Goal: Transaction & Acquisition: Purchase product/service

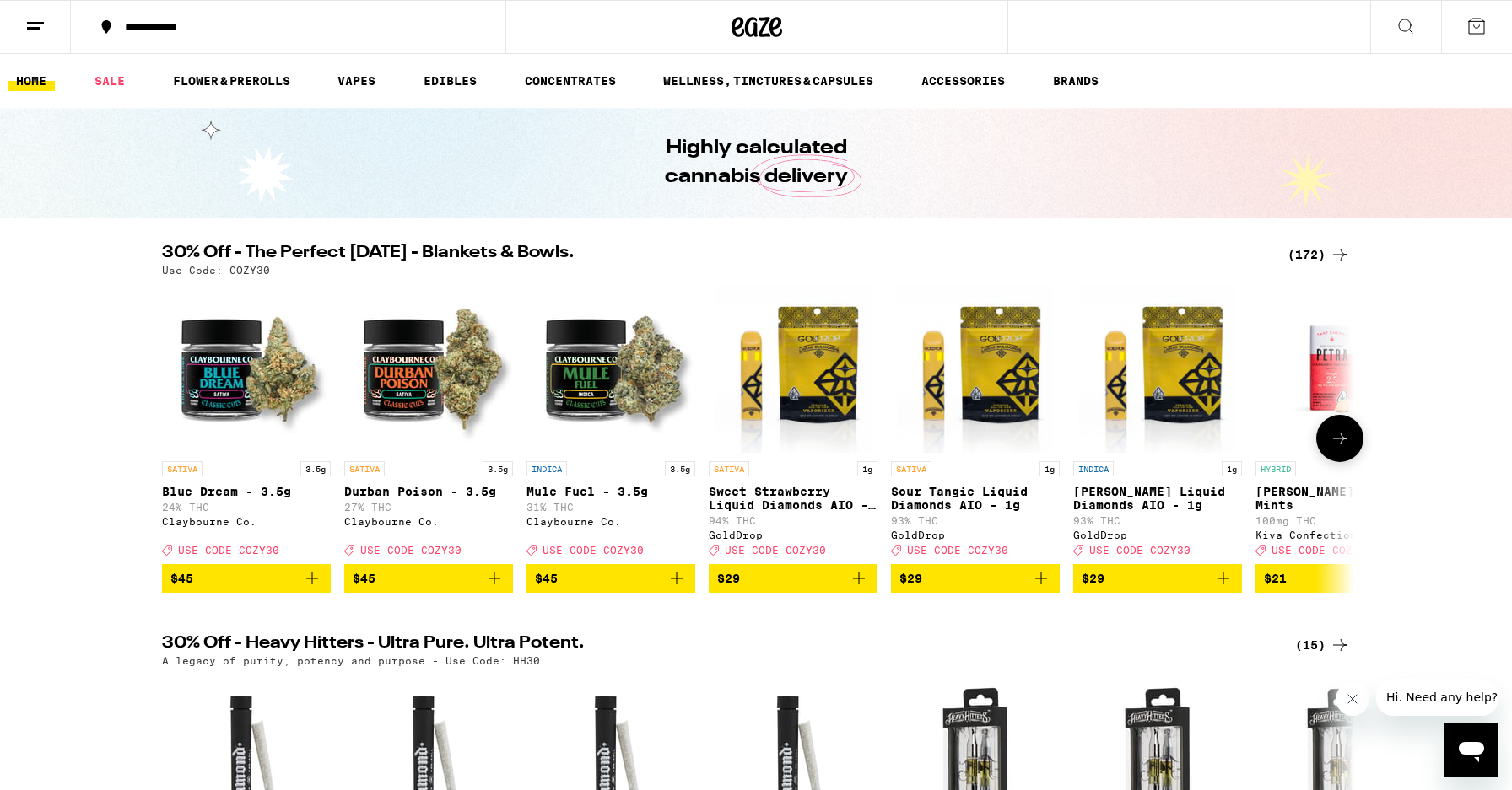
click at [1348, 443] on icon at bounding box center [1340, 439] width 21 height 21
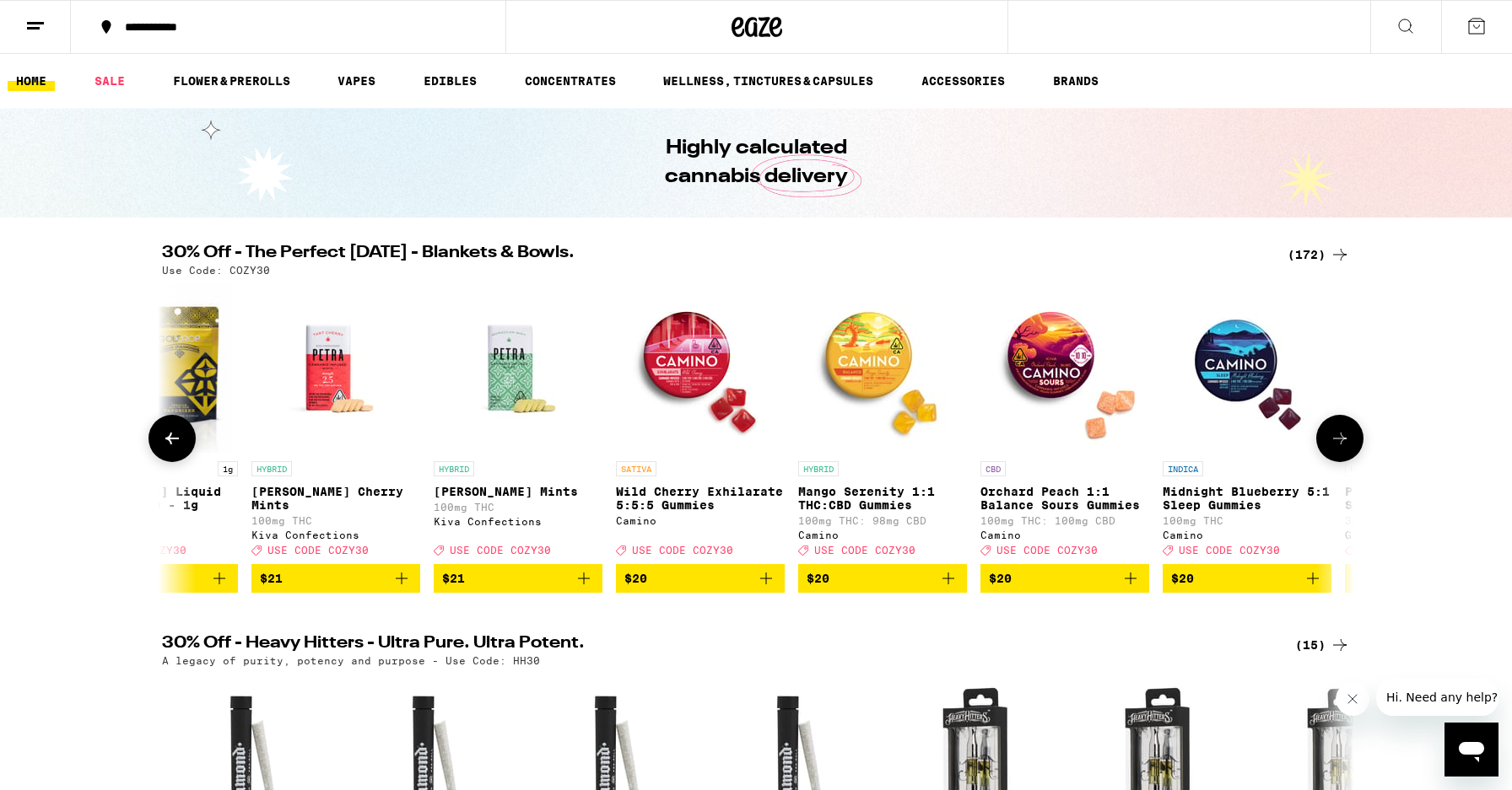
click at [1348, 443] on icon at bounding box center [1340, 439] width 21 height 21
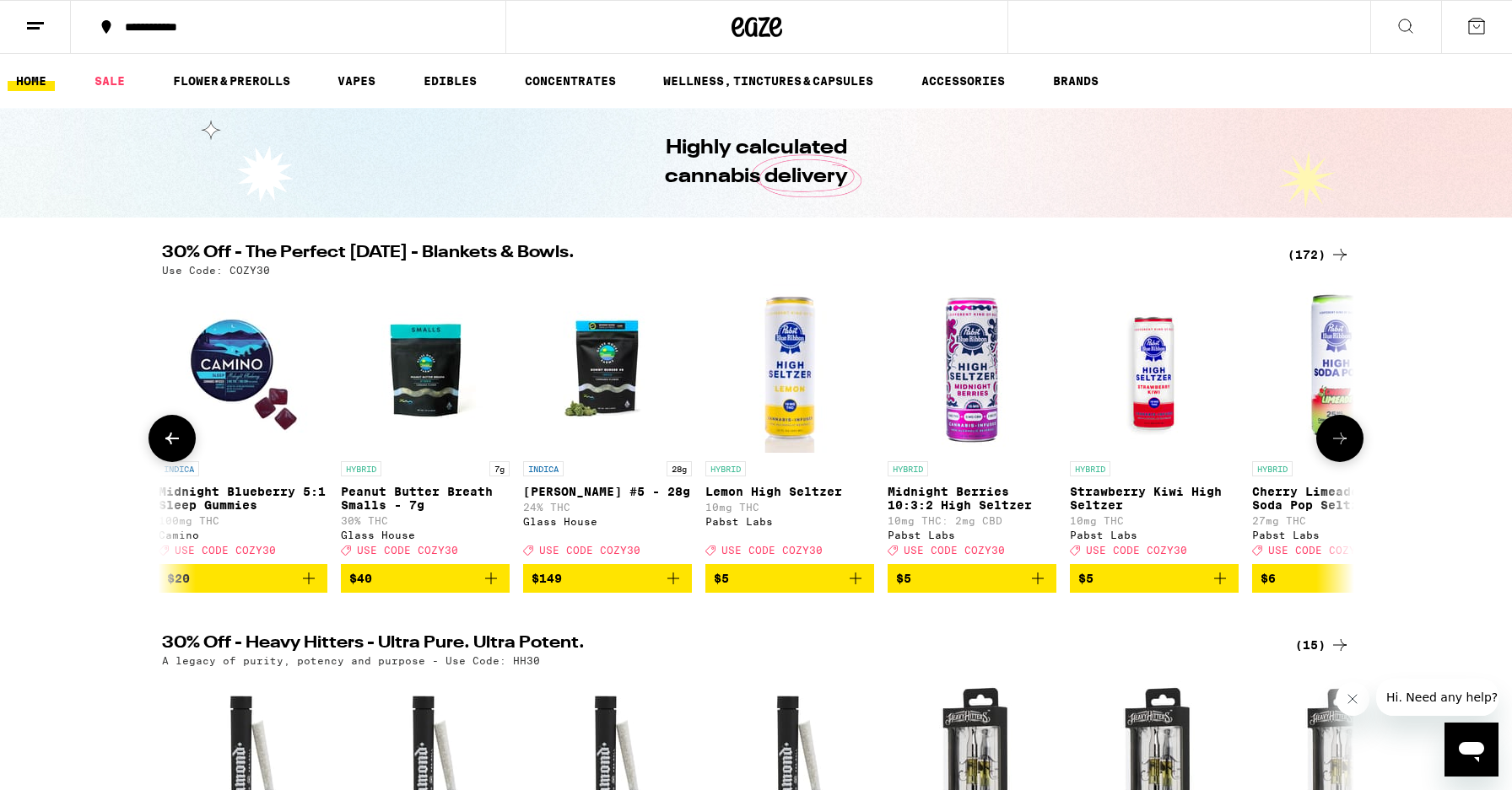
click at [1348, 443] on icon at bounding box center [1340, 439] width 21 height 21
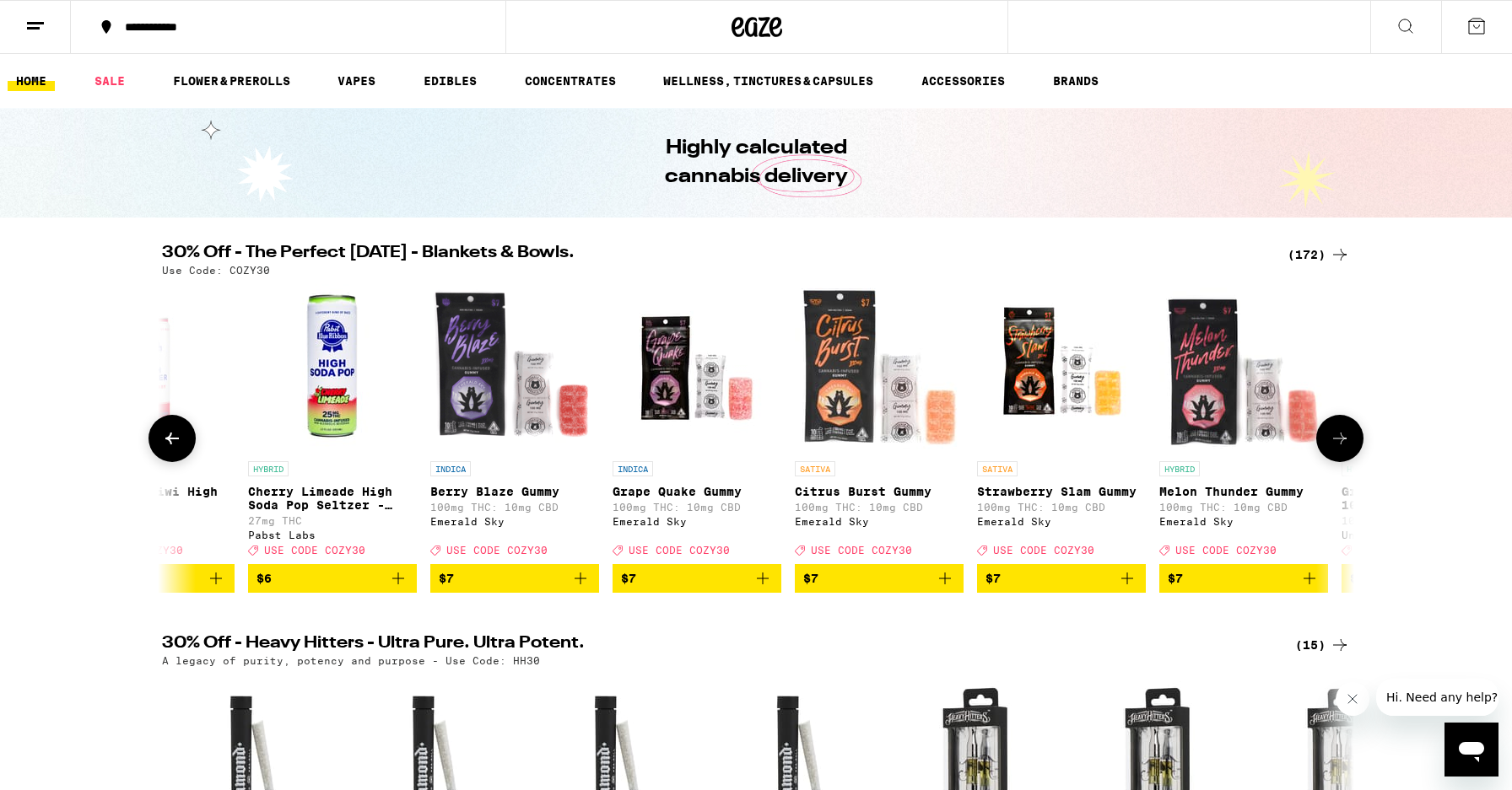
click at [1348, 443] on icon at bounding box center [1340, 439] width 21 height 21
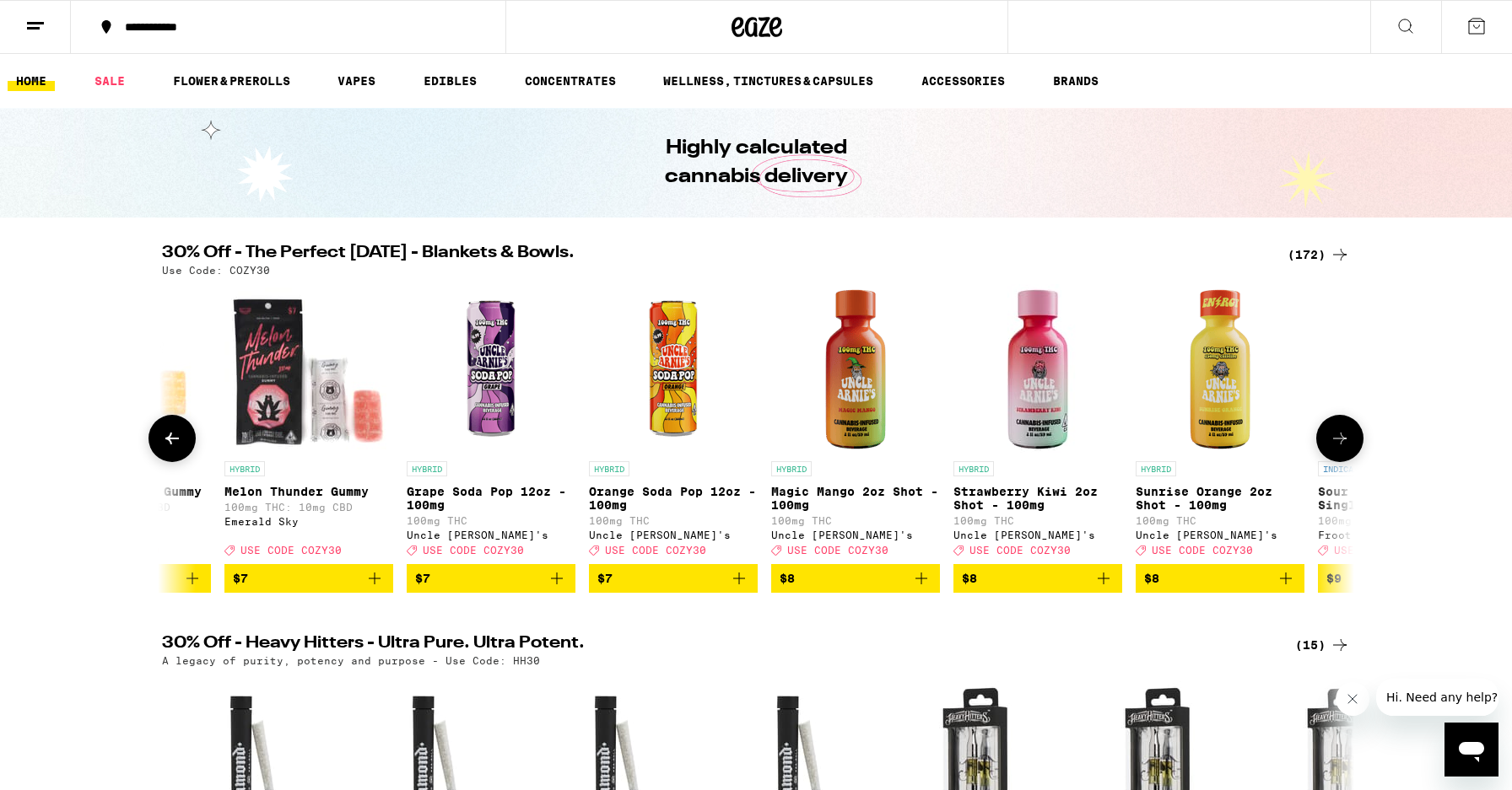
scroll to position [0, 4015]
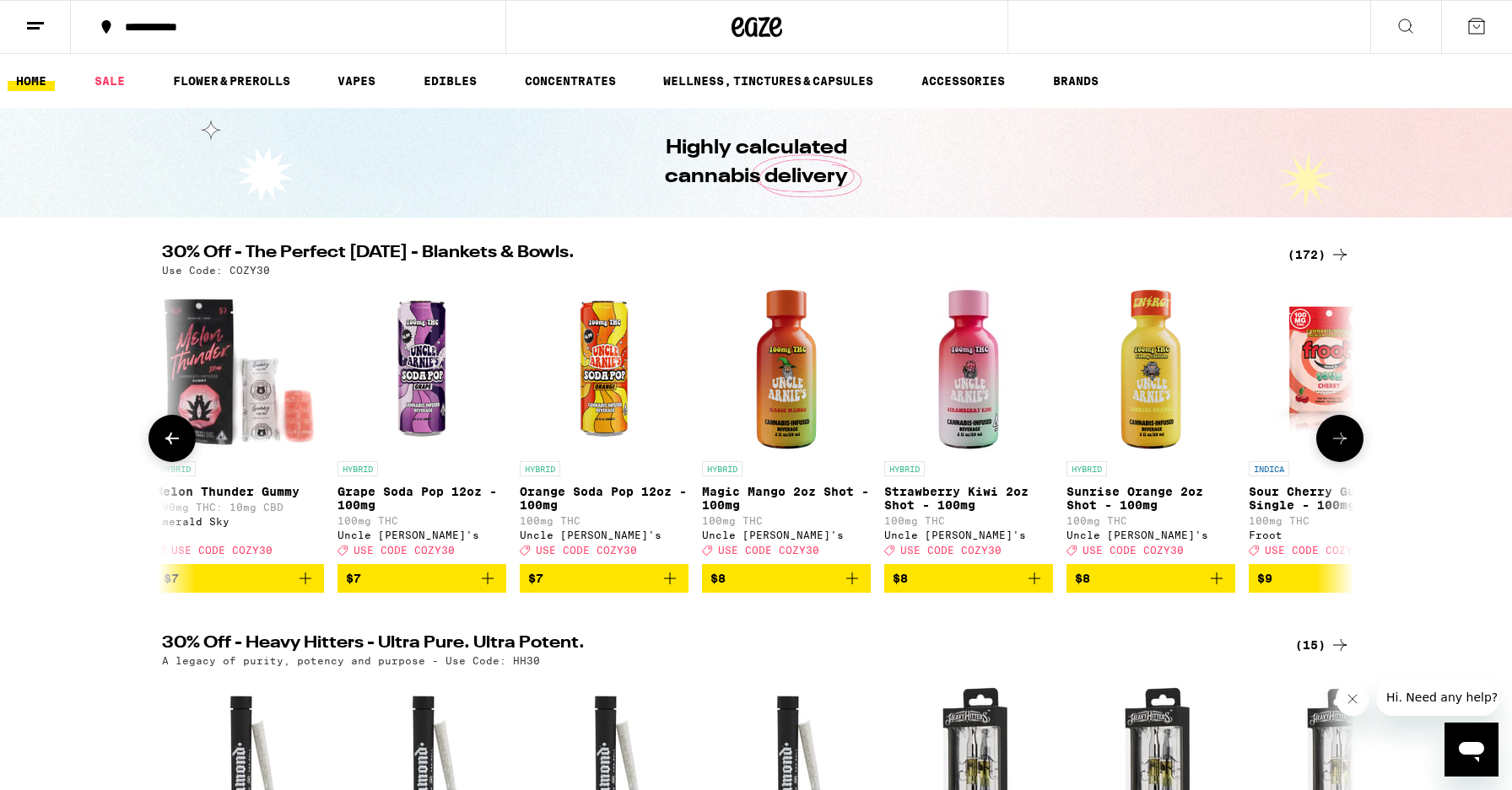
click at [1348, 443] on icon at bounding box center [1340, 439] width 21 height 21
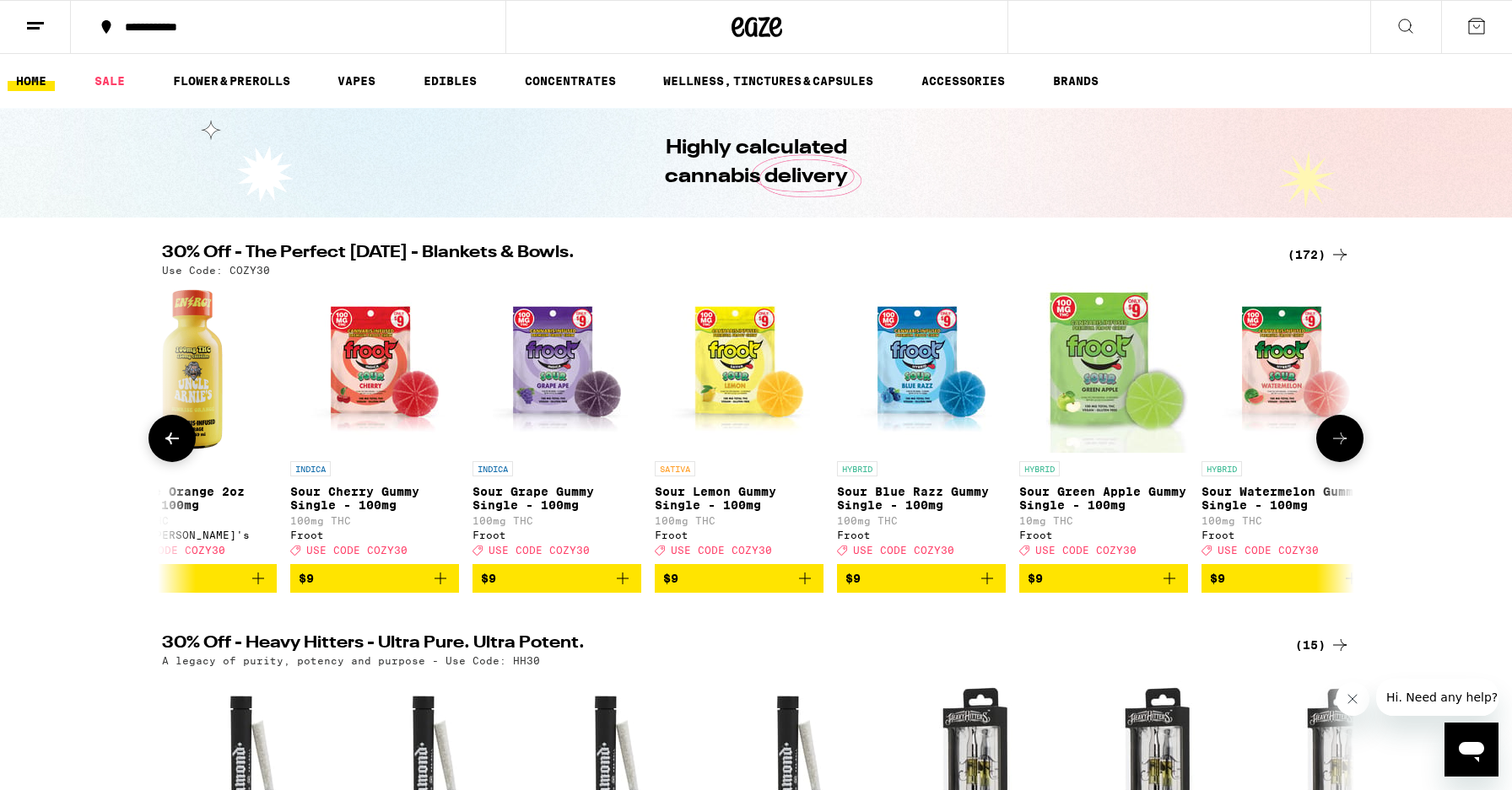
scroll to position [0, 5019]
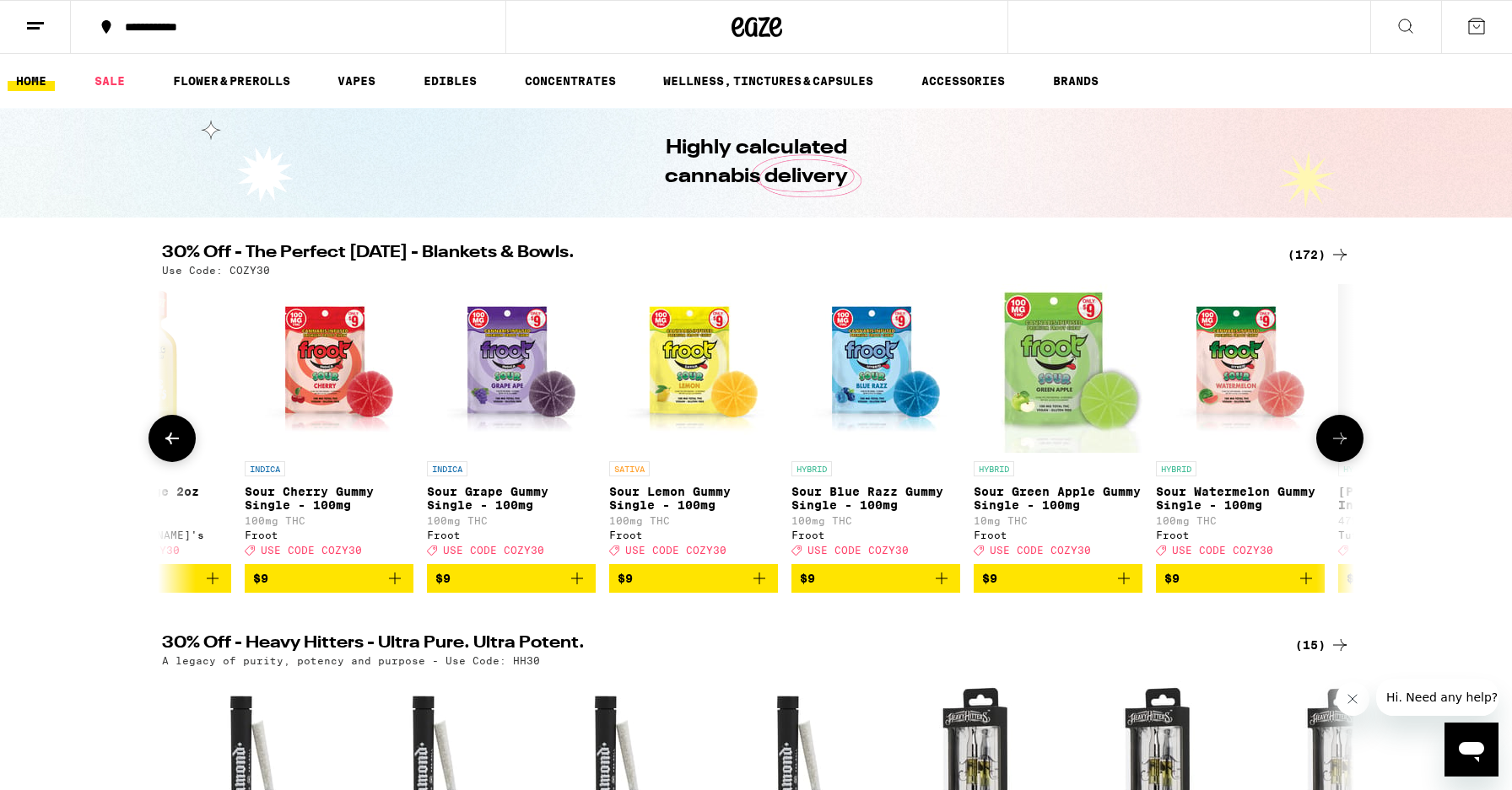
click at [1348, 443] on icon at bounding box center [1340, 439] width 21 height 21
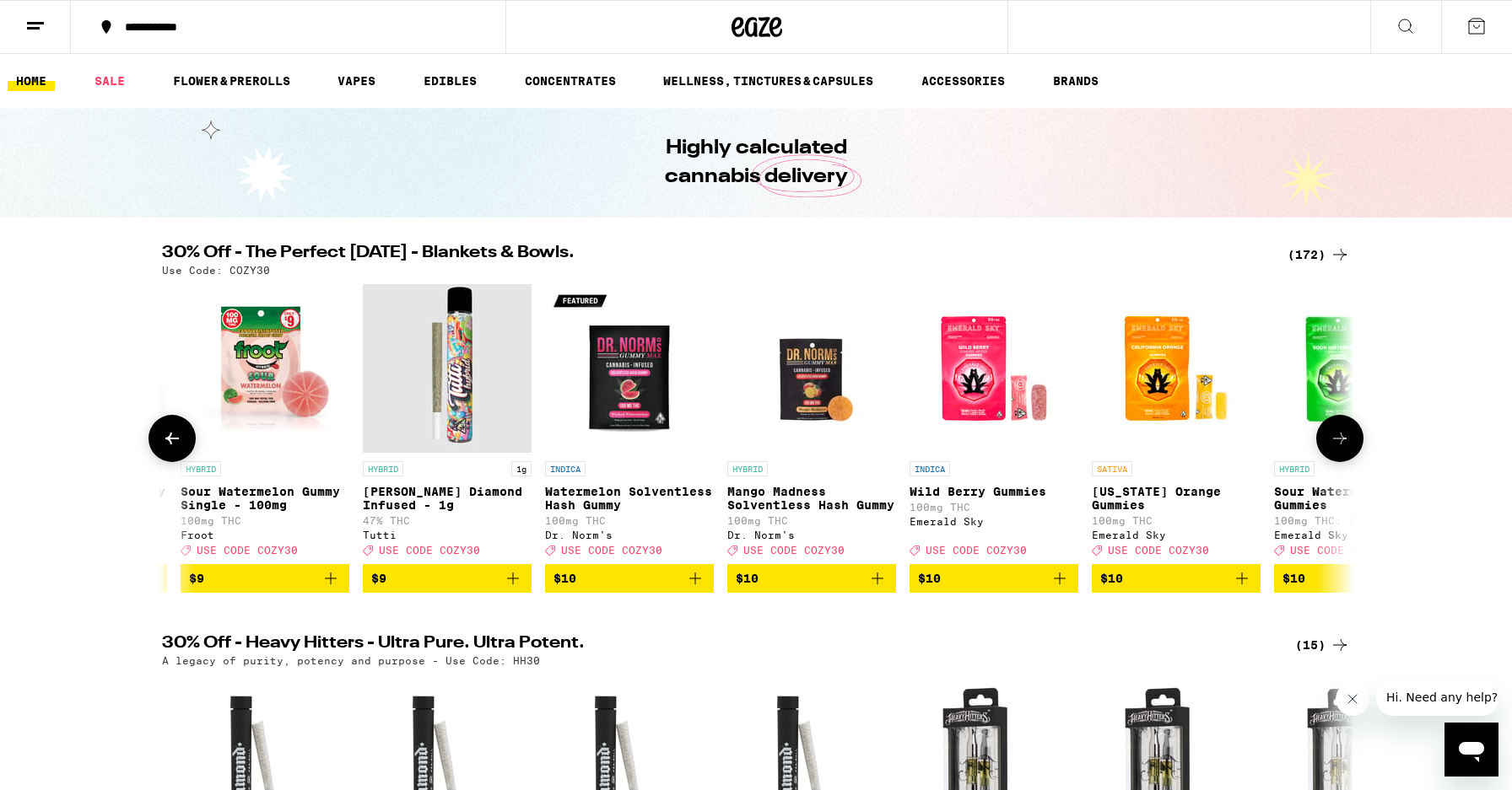
scroll to position [0, 6023]
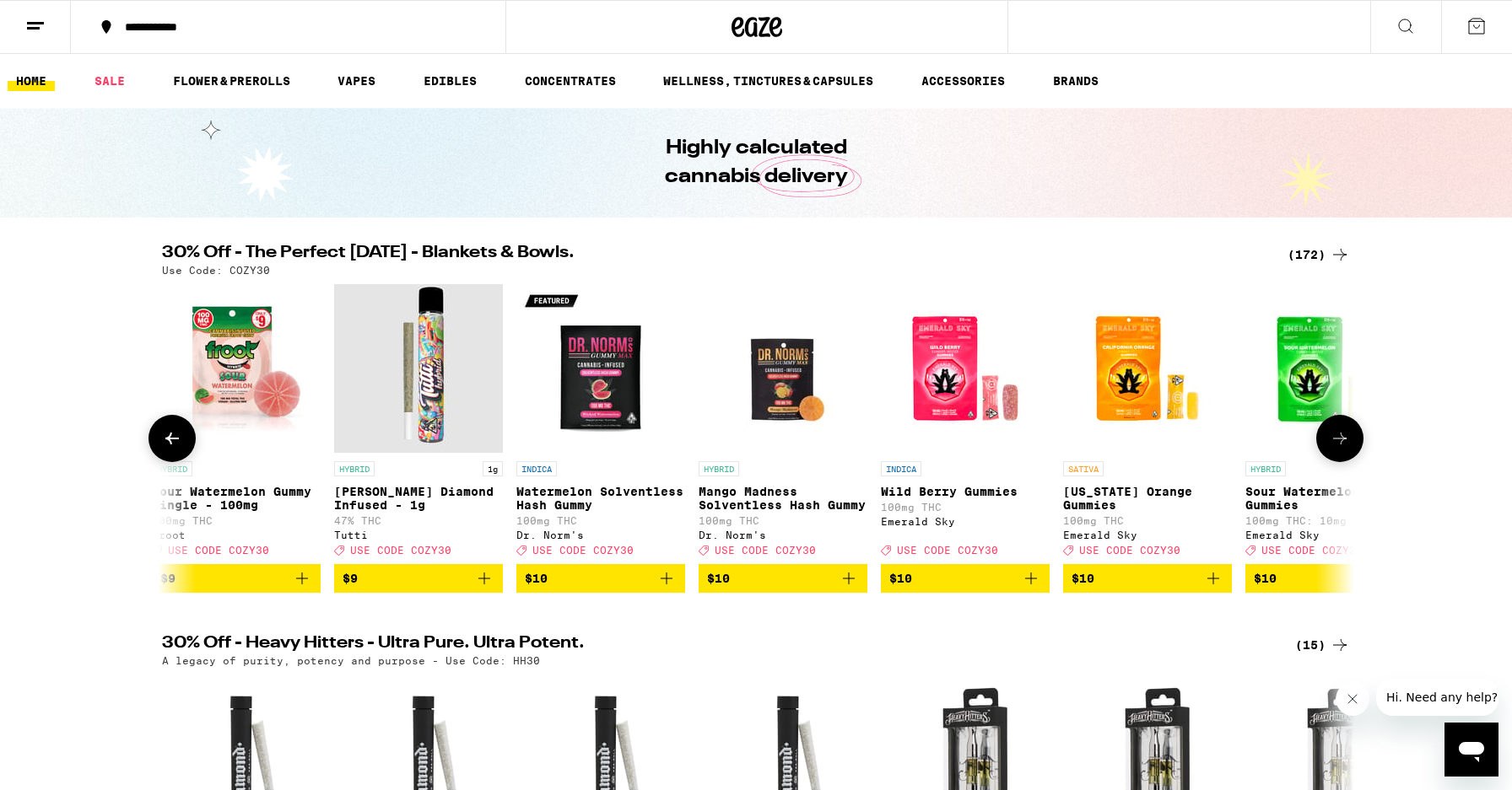
click at [1348, 443] on icon at bounding box center [1340, 439] width 21 height 21
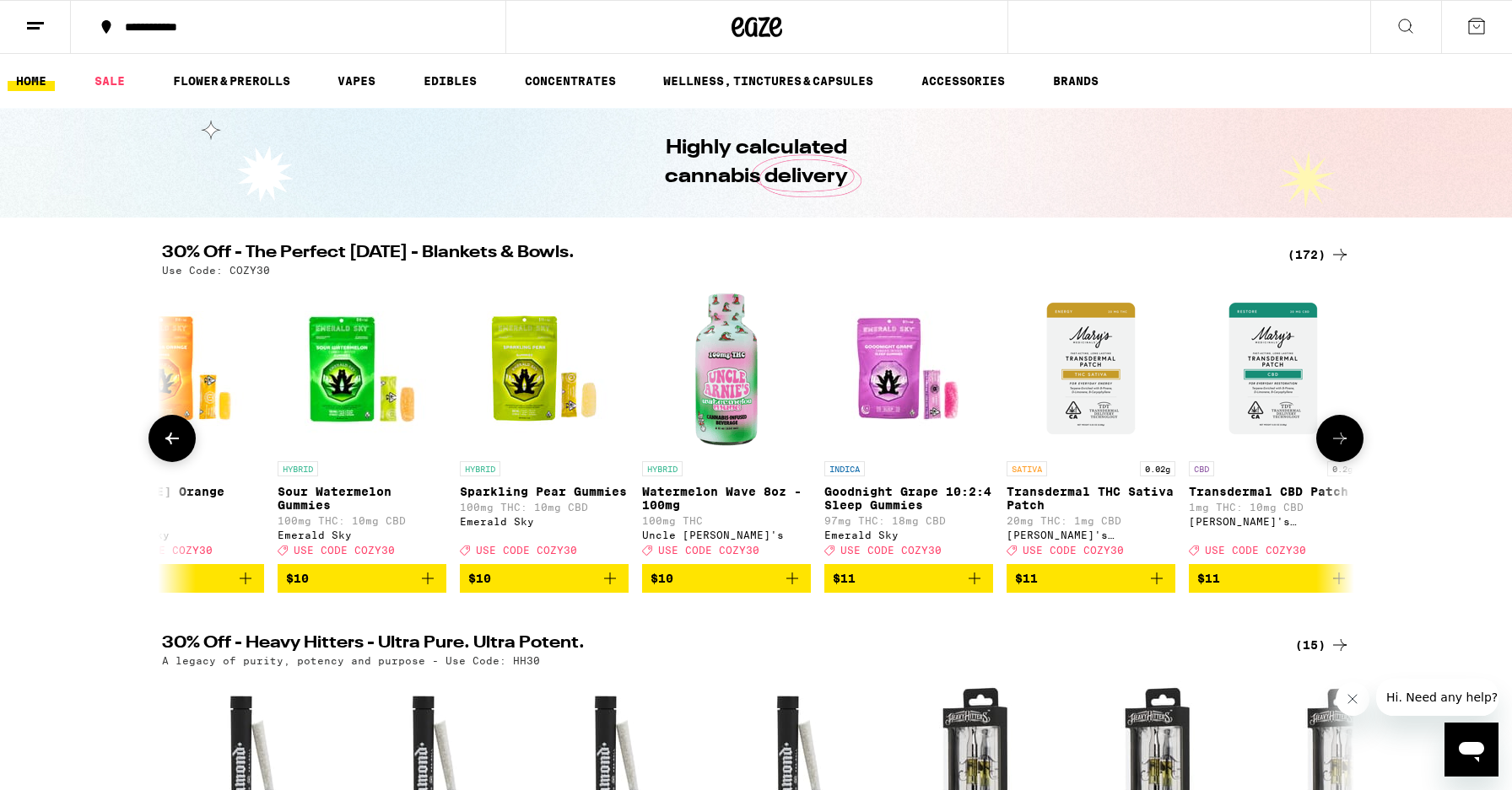
scroll to position [0, 7027]
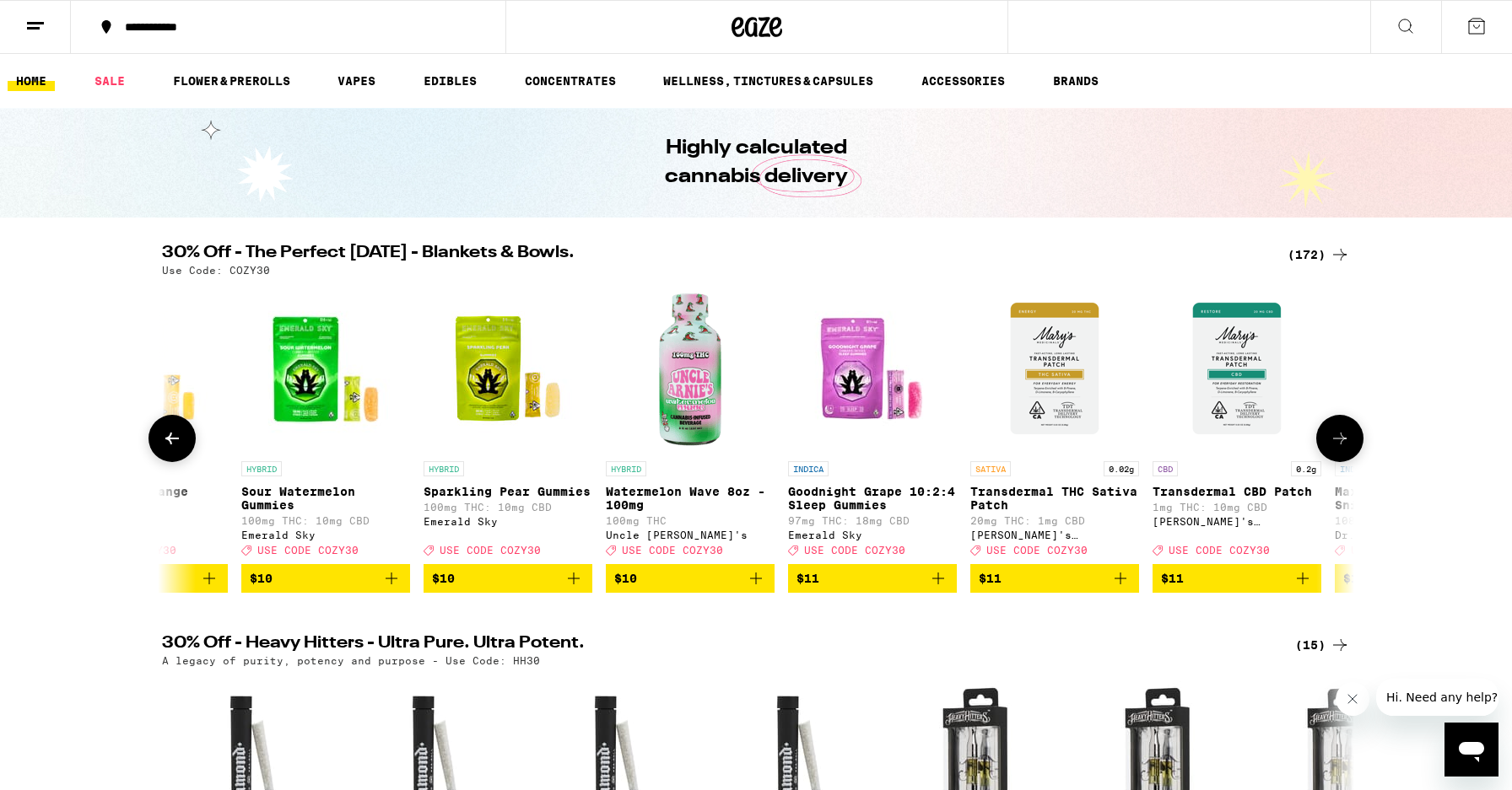
click at [1348, 443] on icon at bounding box center [1340, 439] width 21 height 21
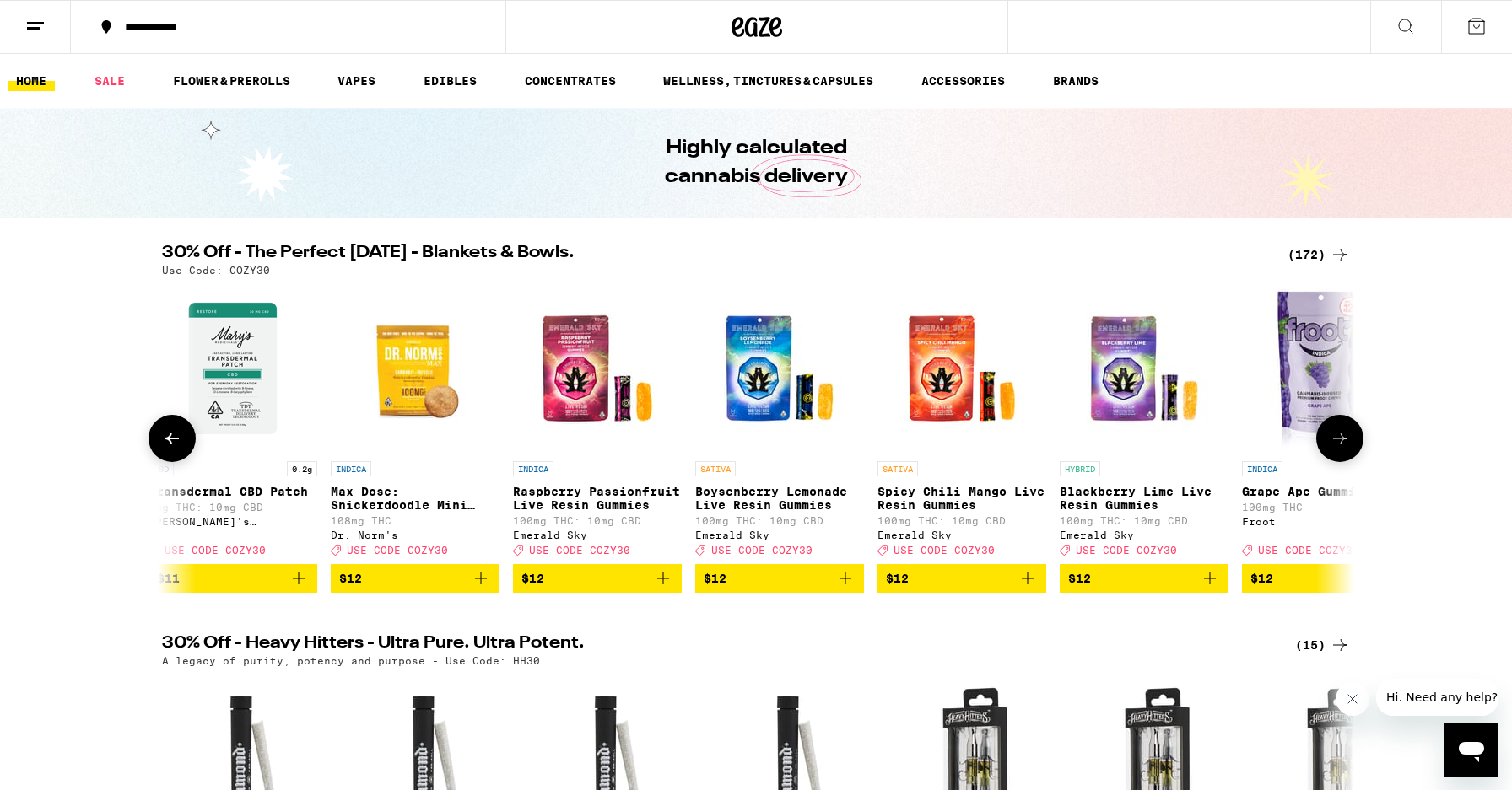
click at [1348, 443] on icon at bounding box center [1340, 439] width 21 height 21
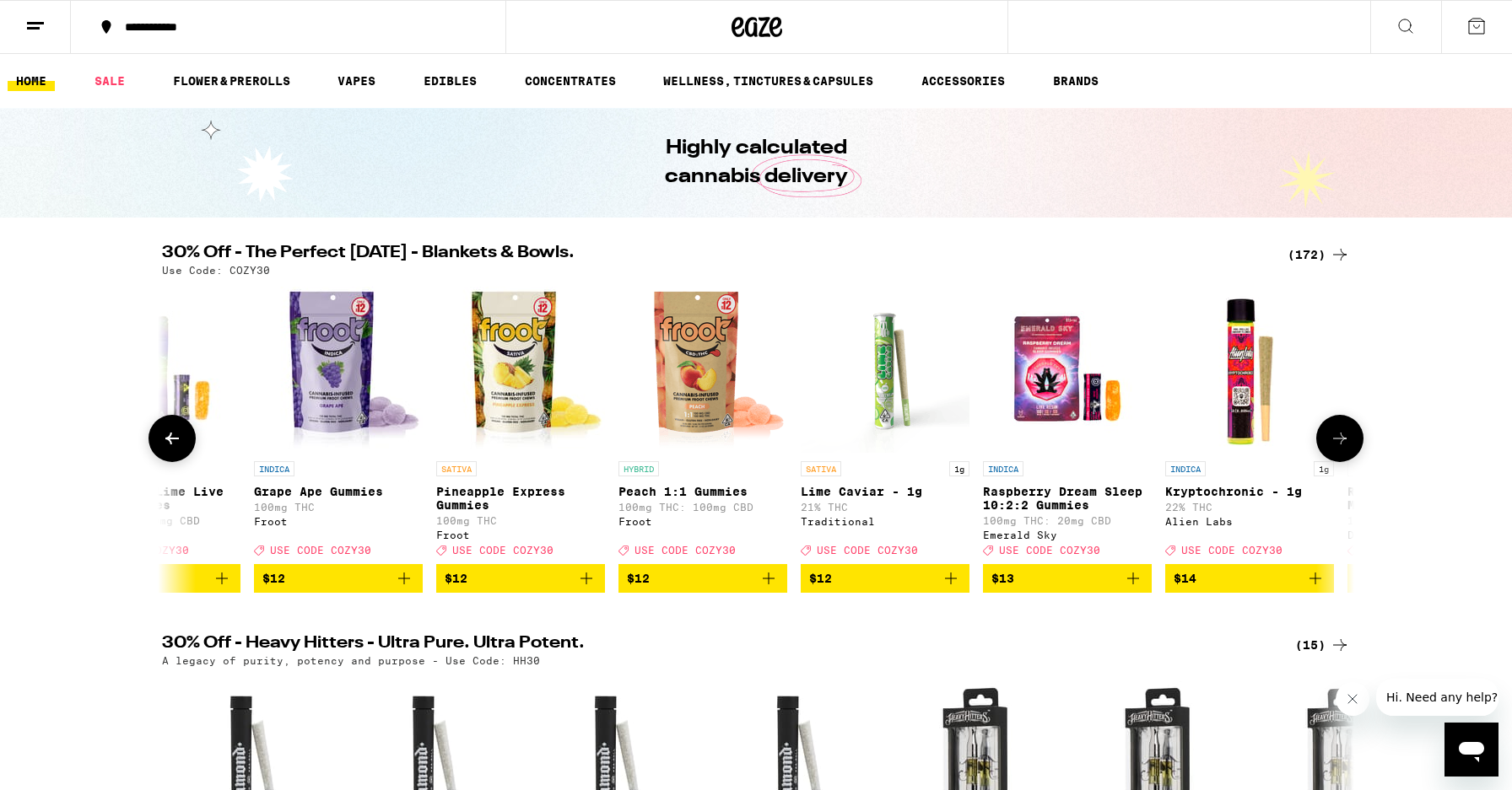
scroll to position [0, 9034]
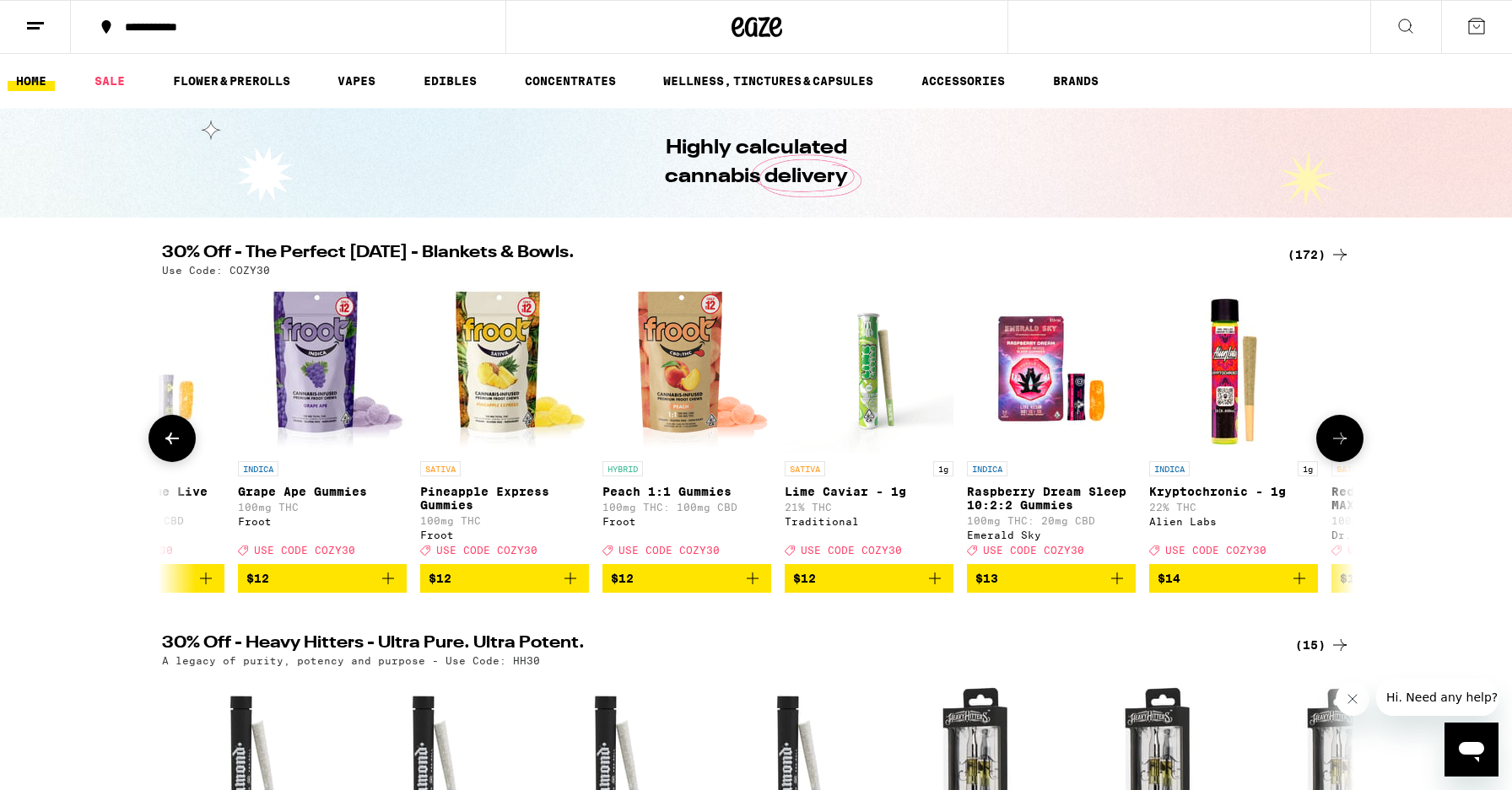
click at [1348, 443] on icon at bounding box center [1340, 439] width 21 height 21
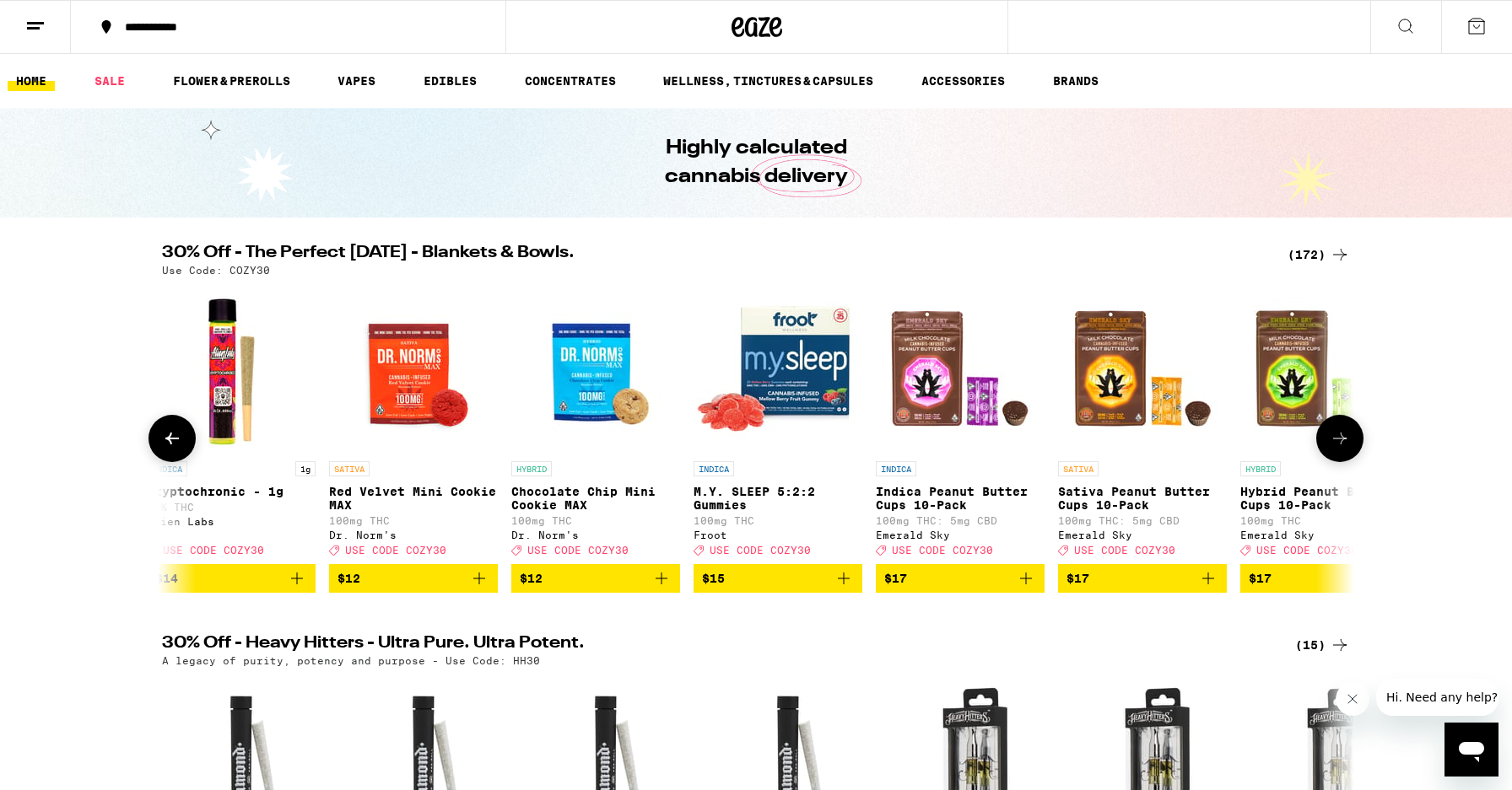
scroll to position [0, 10038]
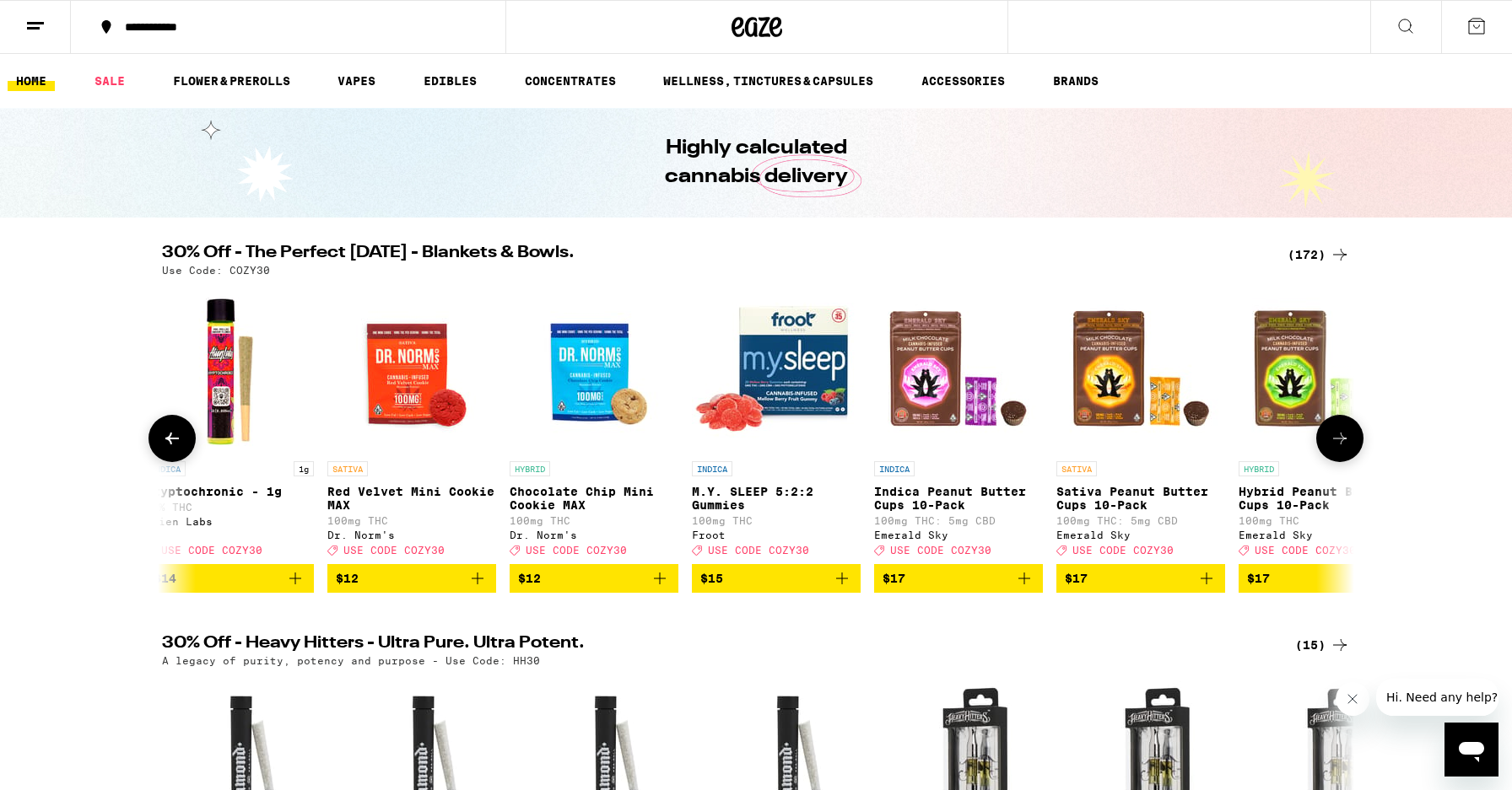
click at [1348, 443] on icon at bounding box center [1340, 439] width 21 height 21
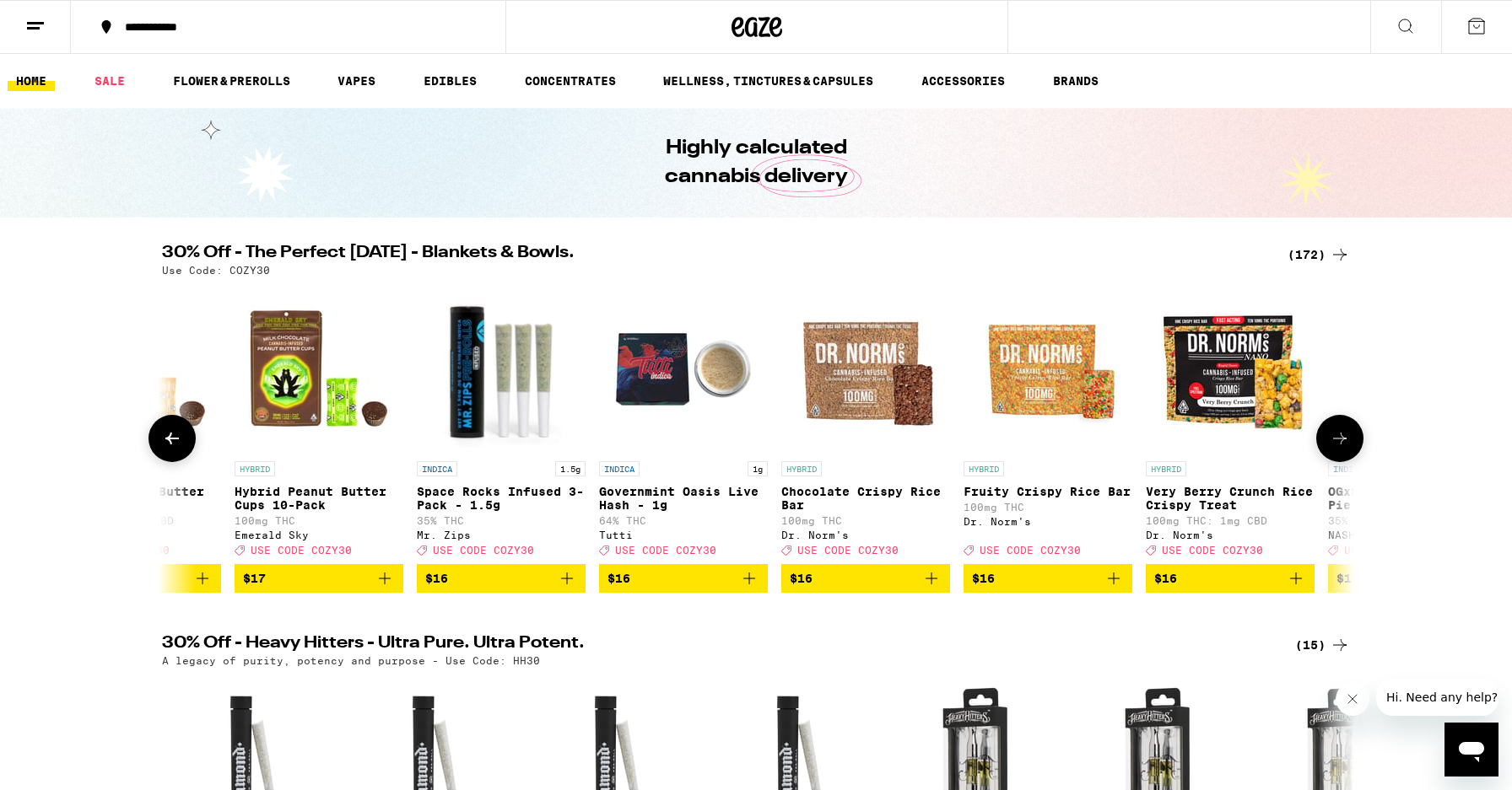
click at [1348, 443] on icon at bounding box center [1340, 439] width 21 height 21
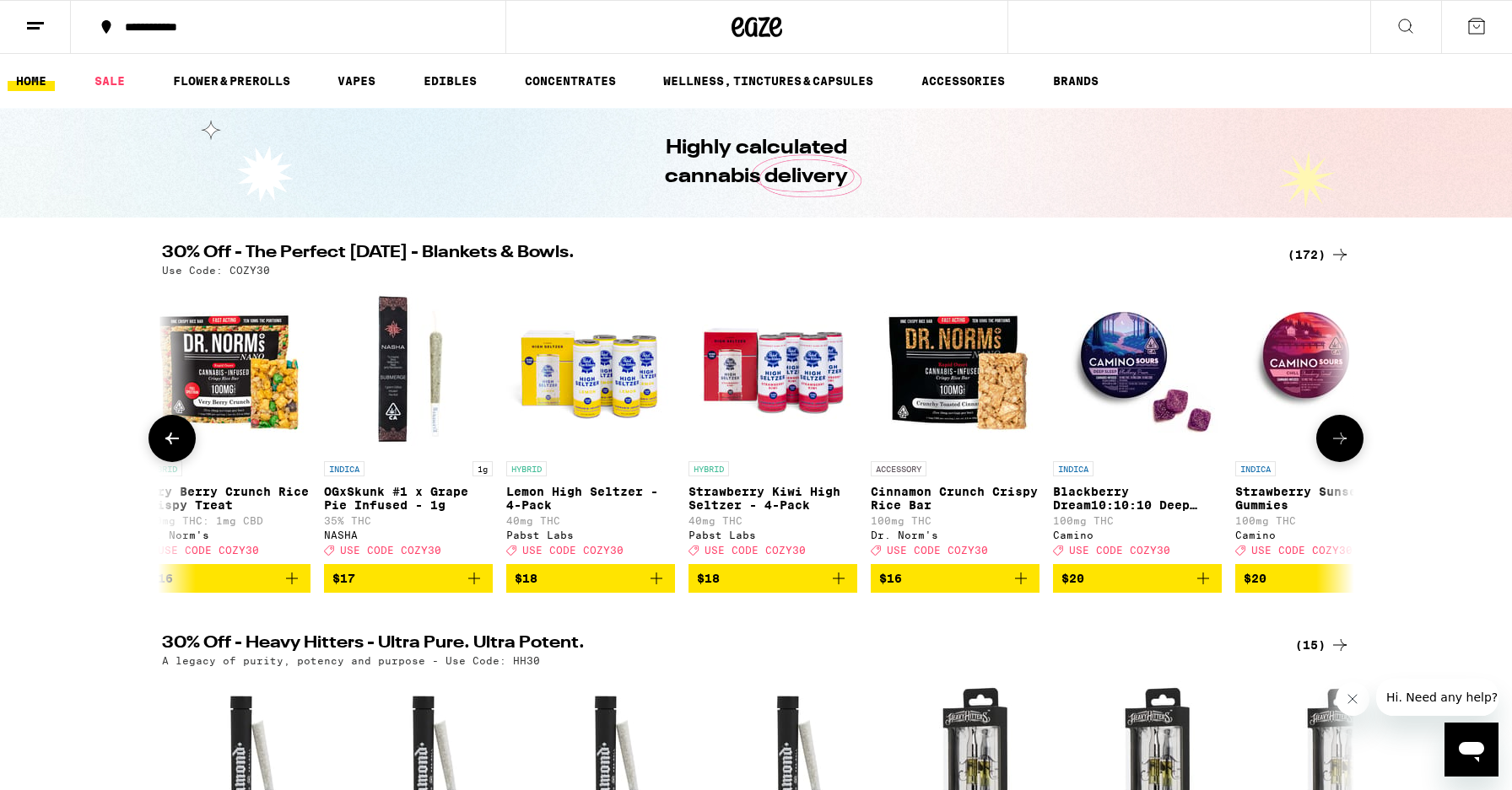
click at [1348, 443] on icon at bounding box center [1340, 439] width 21 height 21
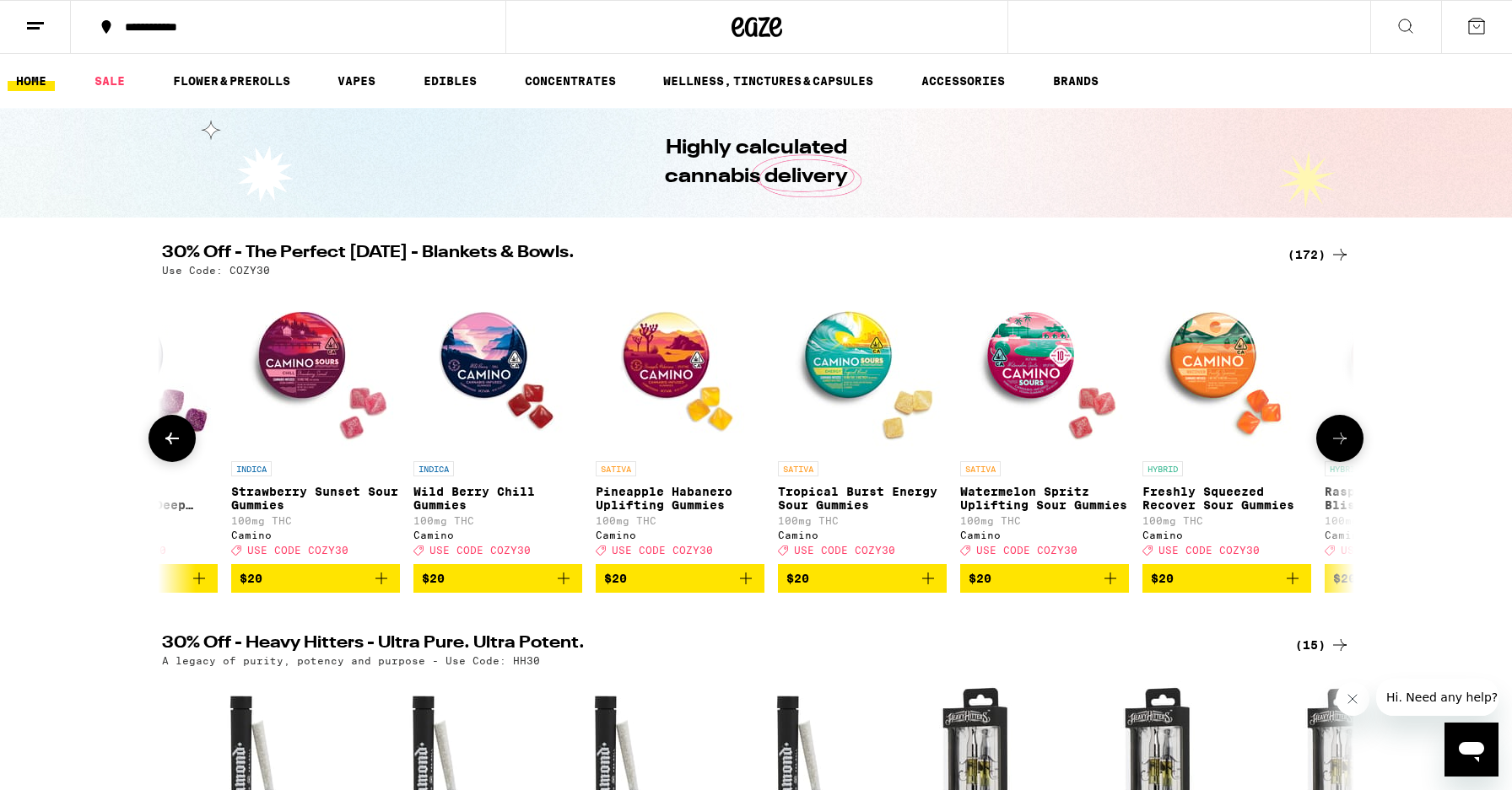
click at [1348, 443] on icon at bounding box center [1340, 439] width 21 height 21
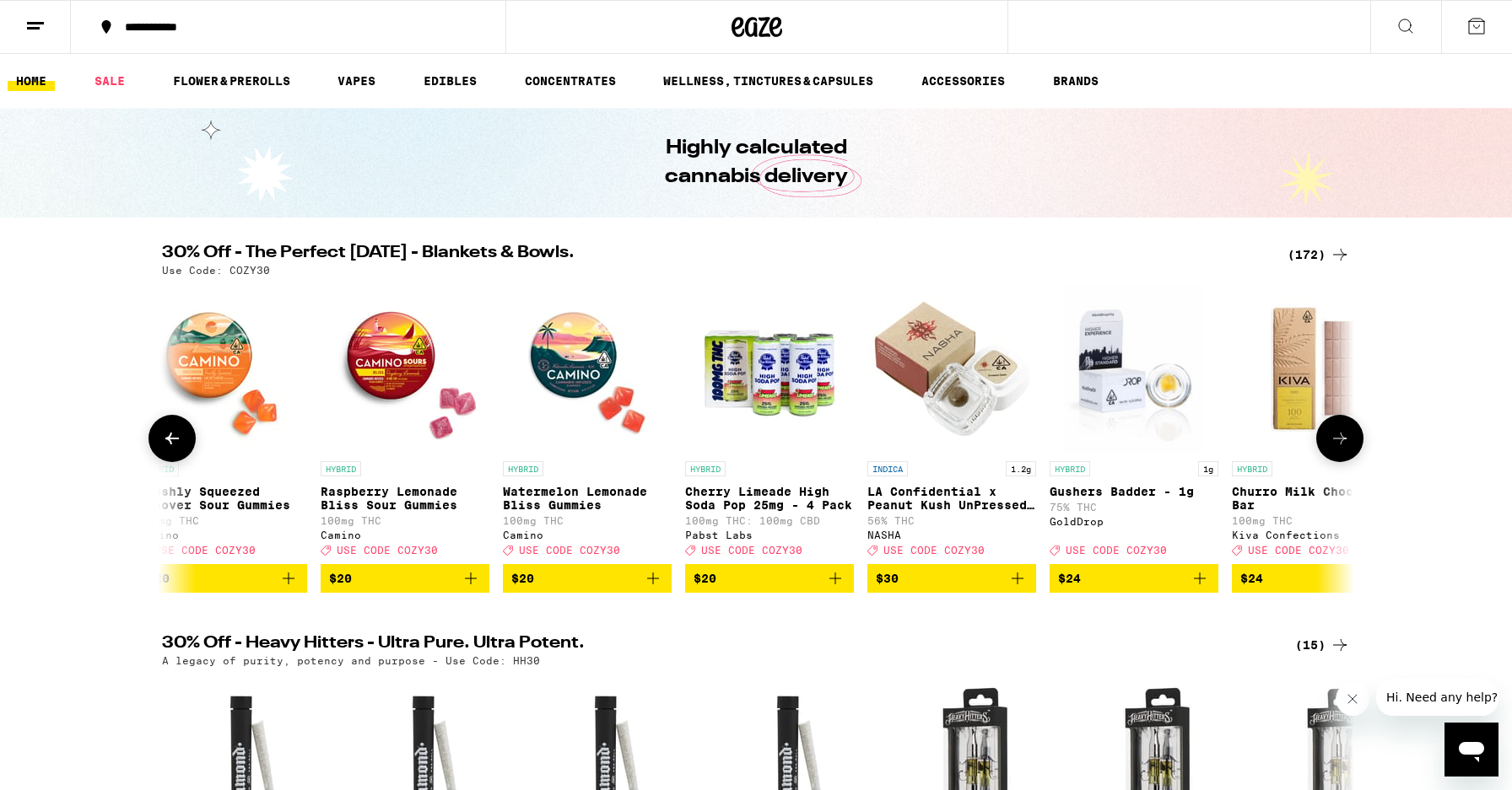
click at [1348, 443] on icon at bounding box center [1340, 439] width 21 height 21
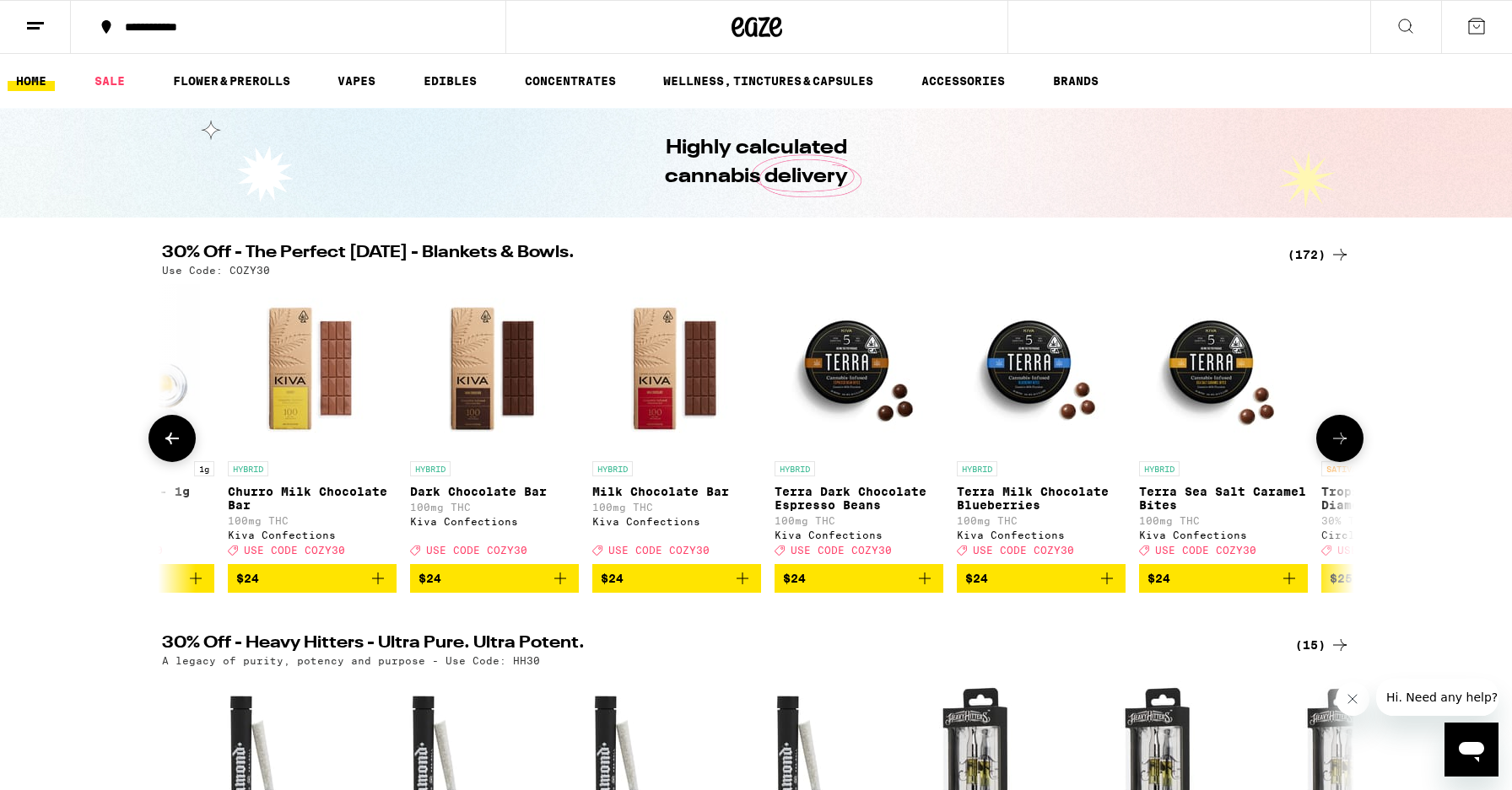
click at [1348, 443] on icon at bounding box center [1340, 439] width 21 height 21
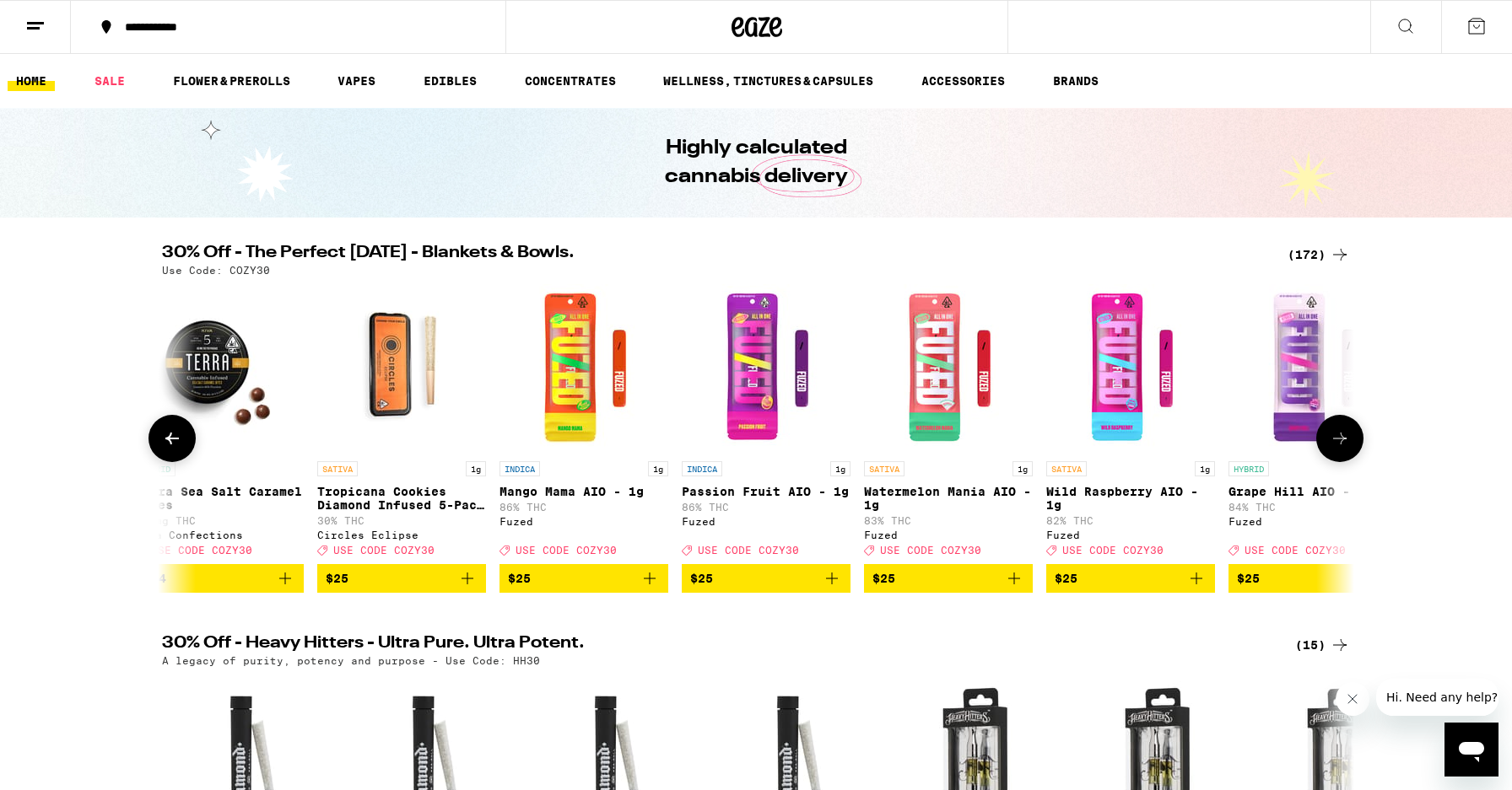
click at [1348, 443] on icon at bounding box center [1340, 439] width 21 height 21
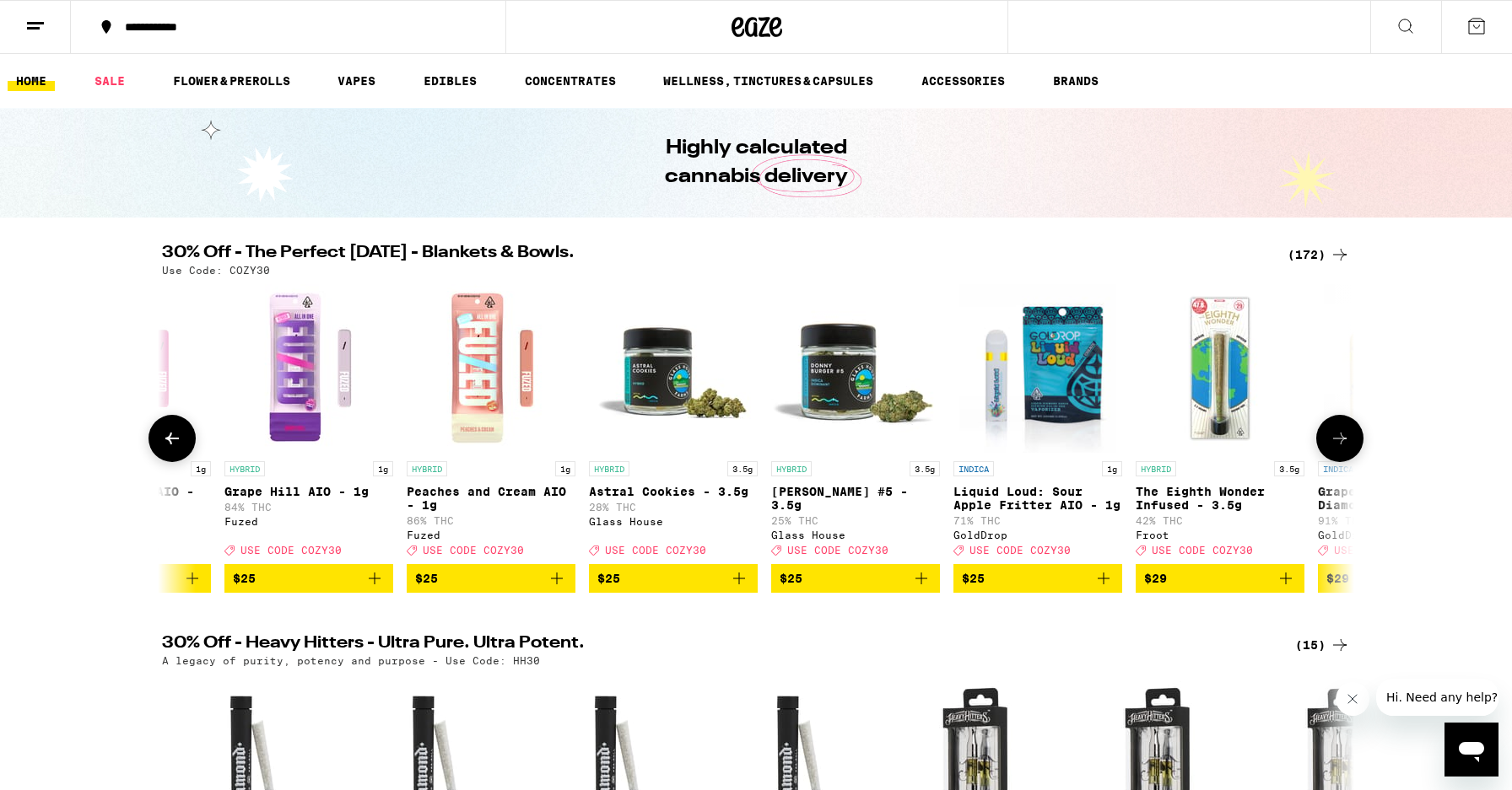
click at [1348, 443] on icon at bounding box center [1340, 439] width 21 height 21
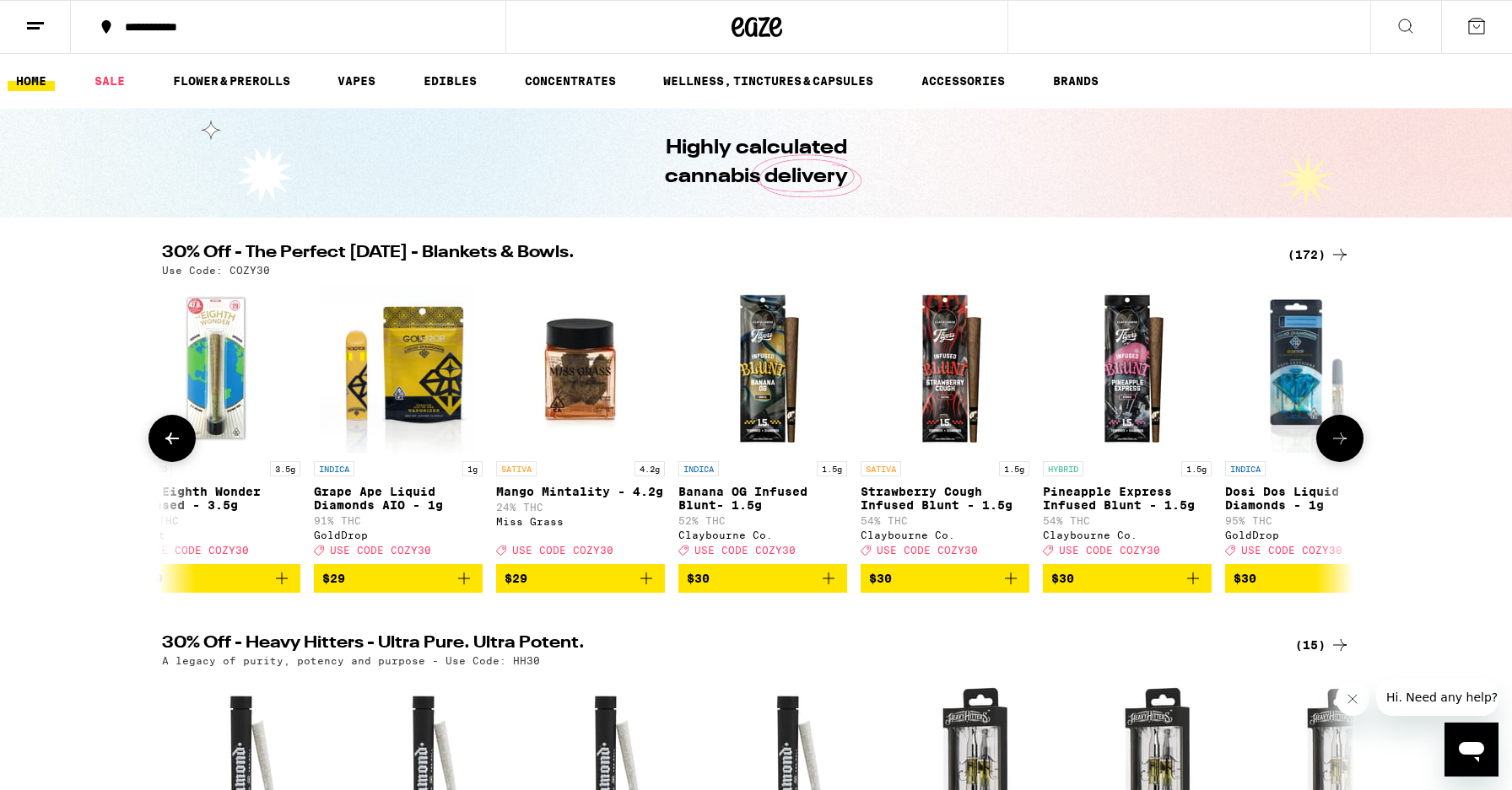
click at [1348, 443] on icon at bounding box center [1340, 439] width 21 height 21
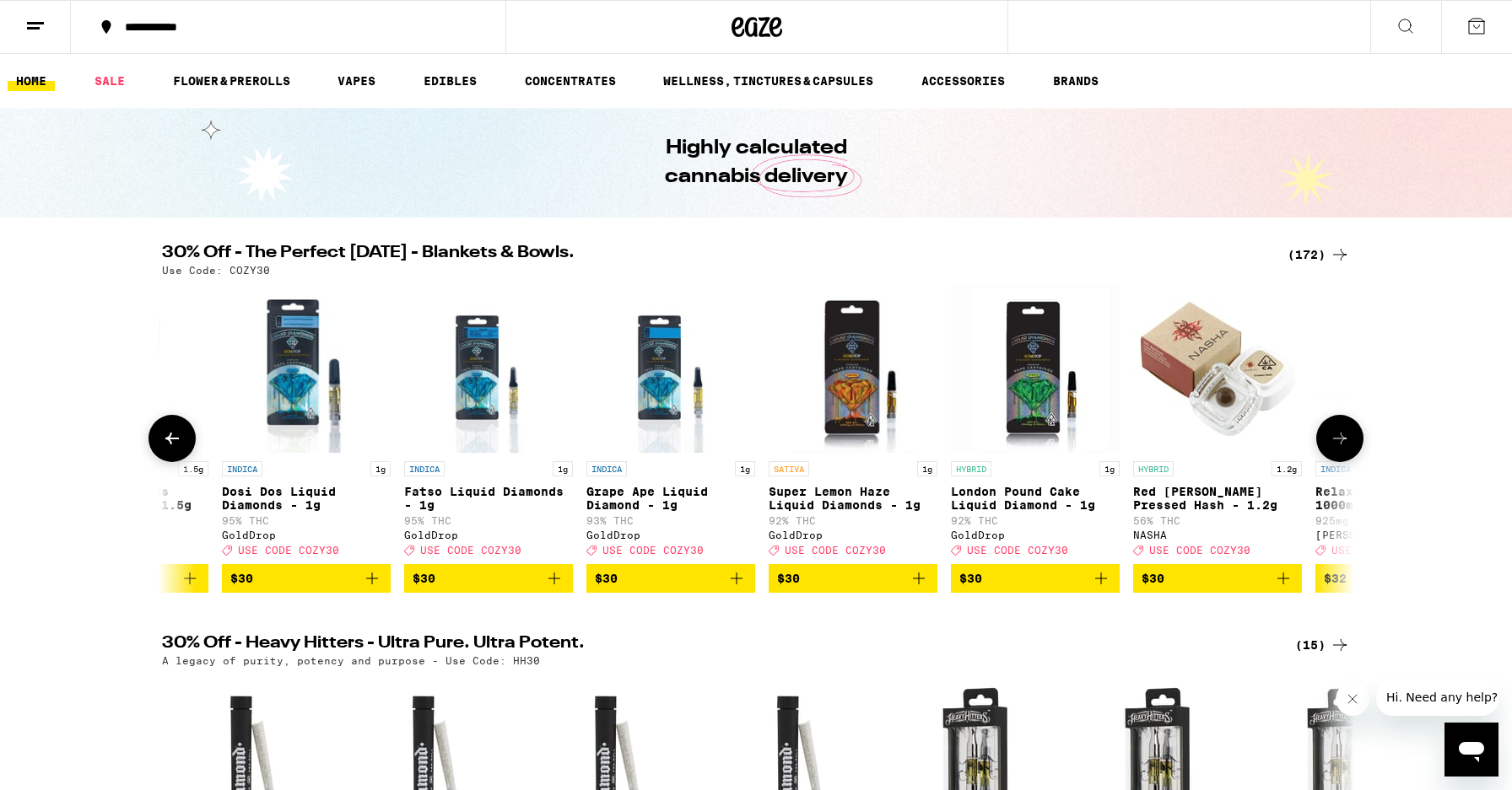
scroll to position [0, 19072]
click at [1348, 443] on icon at bounding box center [1340, 439] width 21 height 21
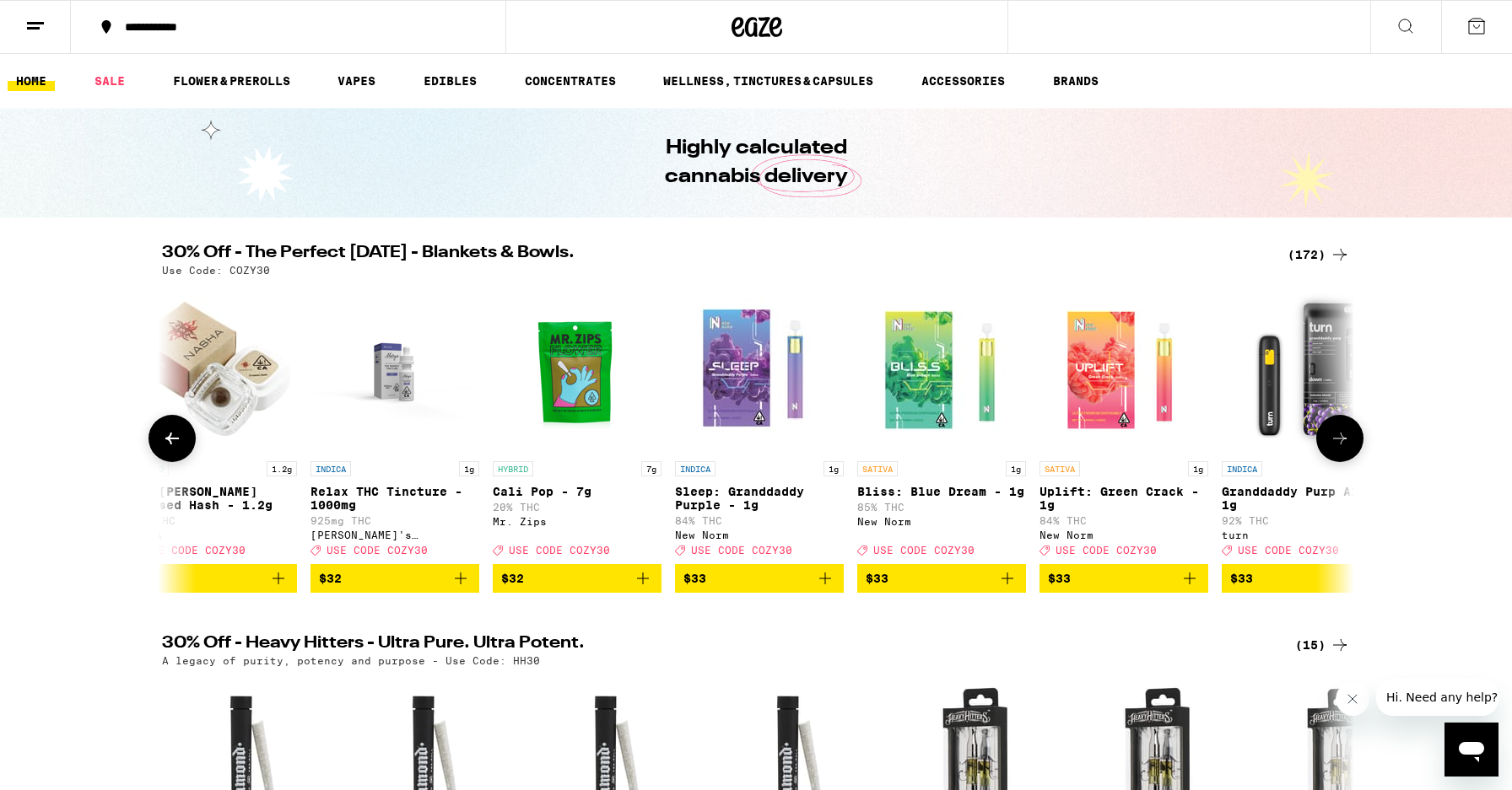
click at [1348, 443] on icon at bounding box center [1340, 439] width 21 height 21
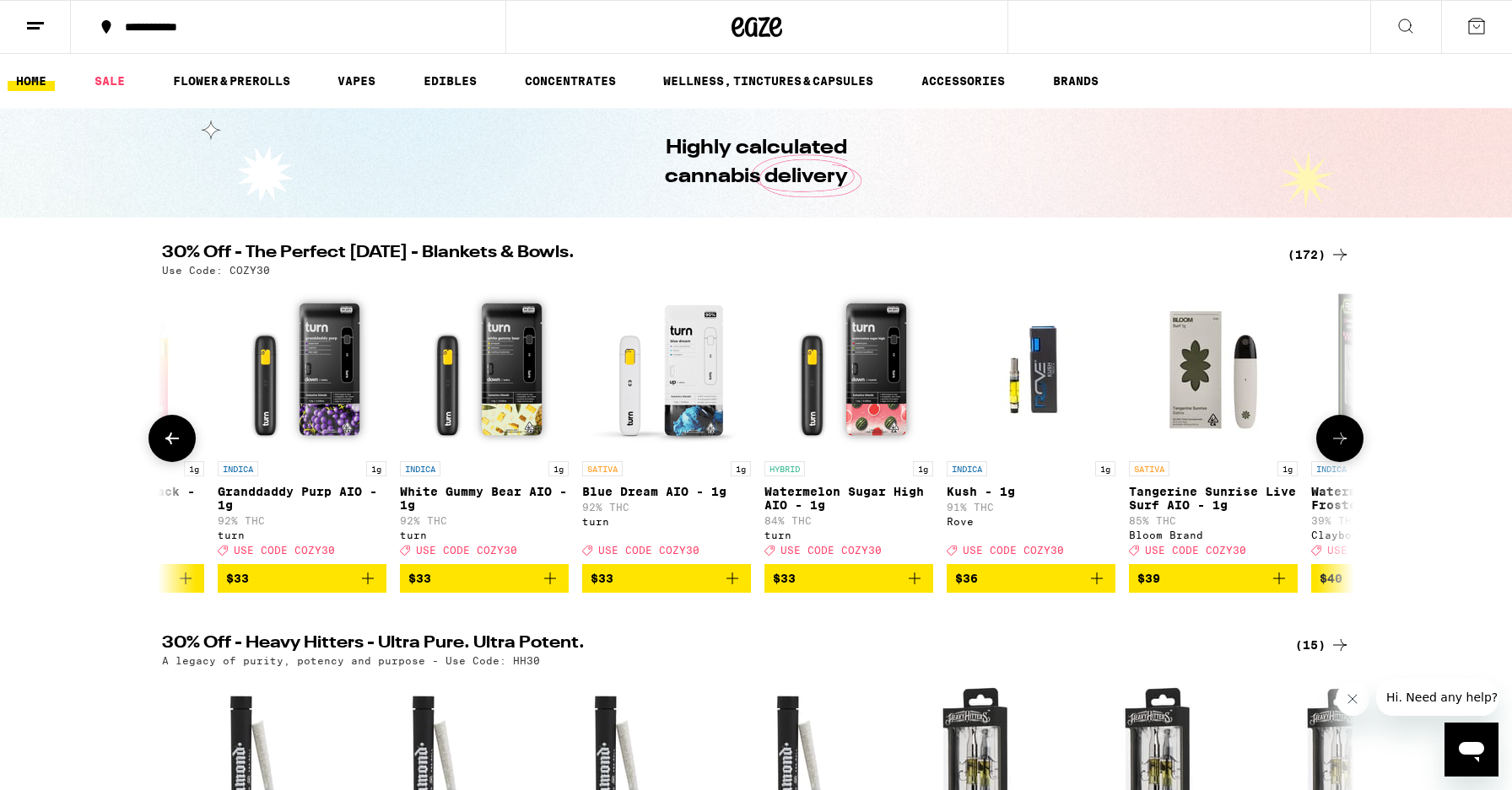
click at [1348, 443] on icon at bounding box center [1340, 439] width 21 height 21
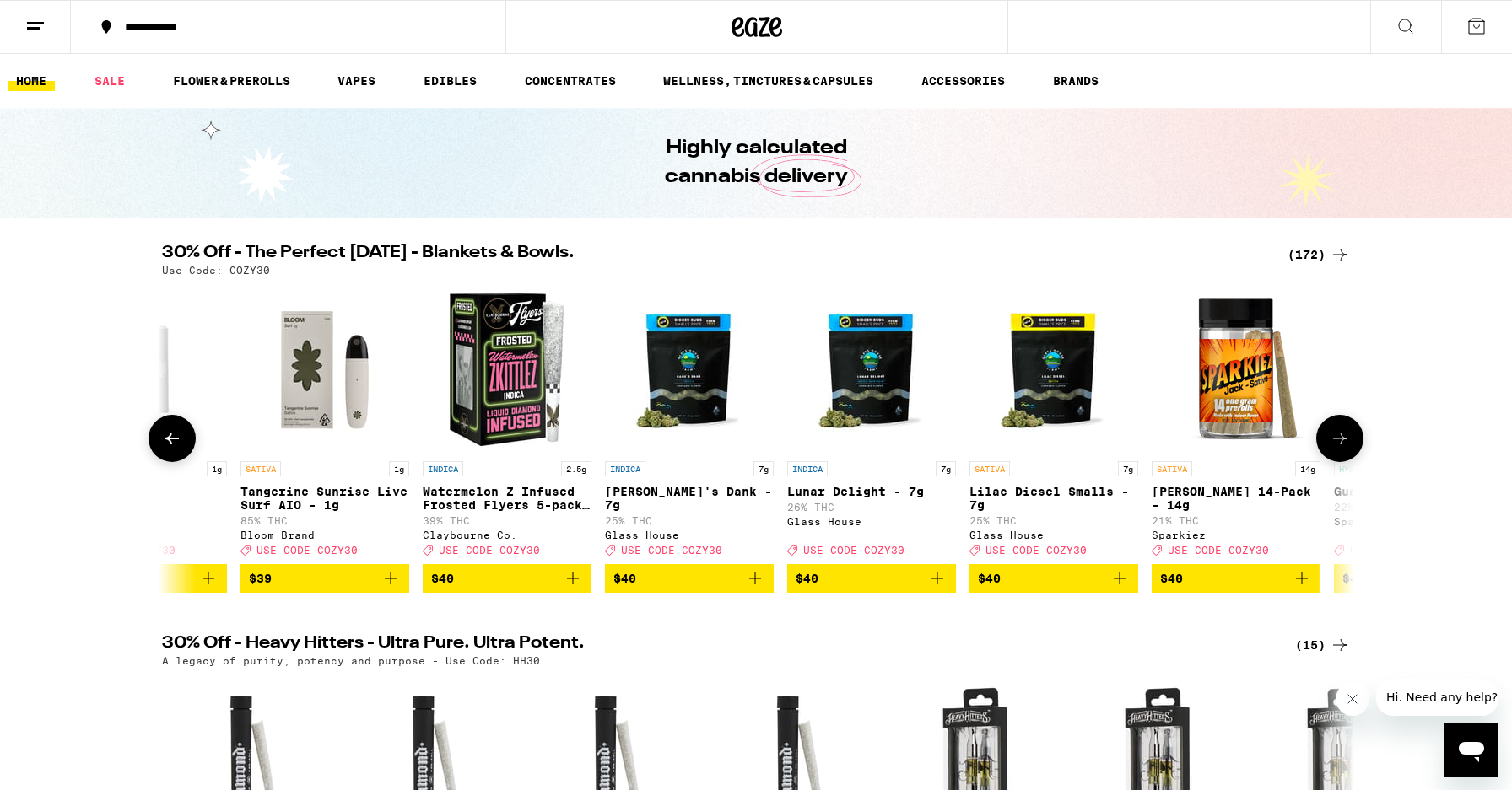
scroll to position [0, 22084]
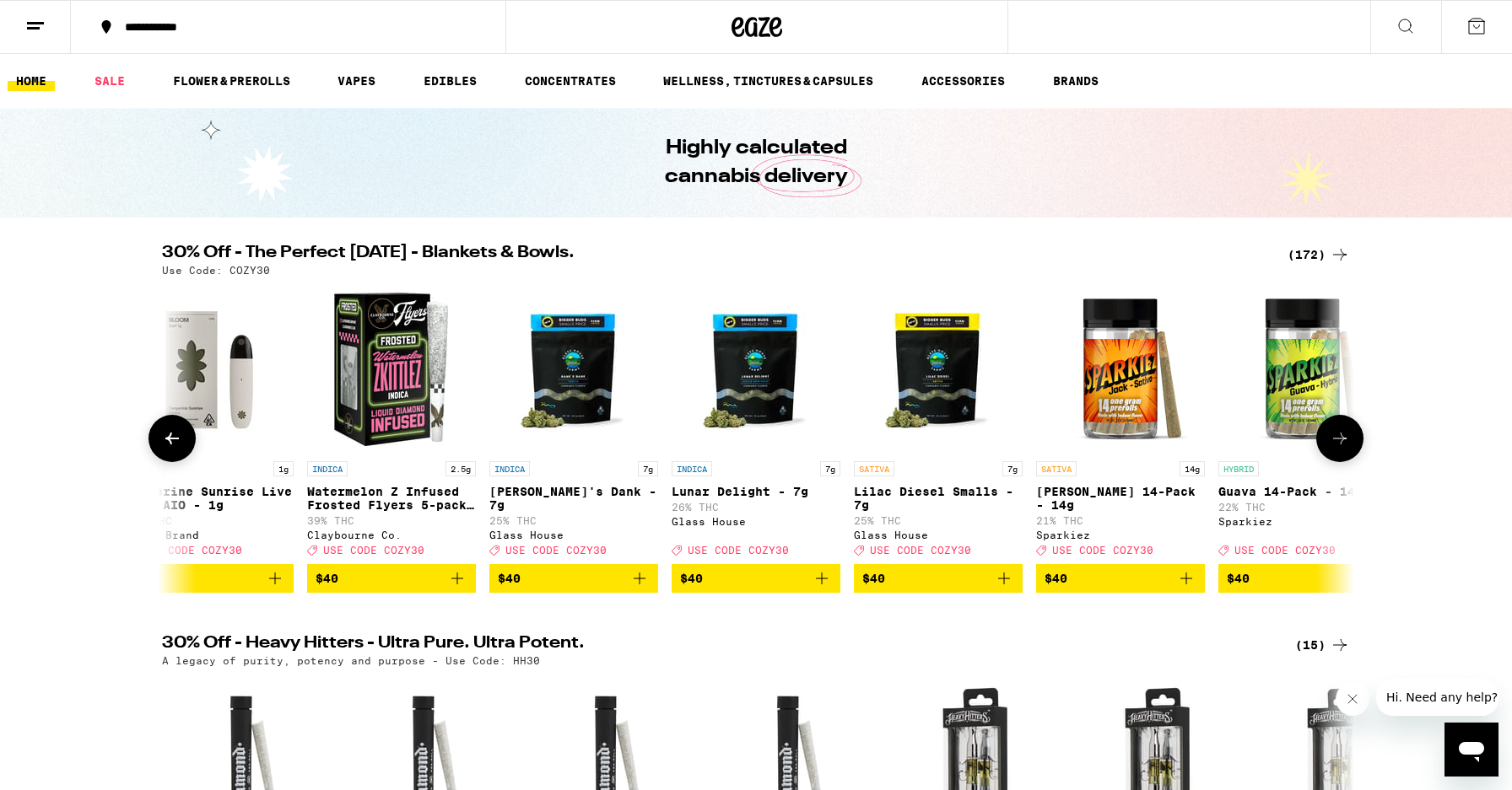
click at [1348, 443] on icon at bounding box center [1340, 439] width 21 height 21
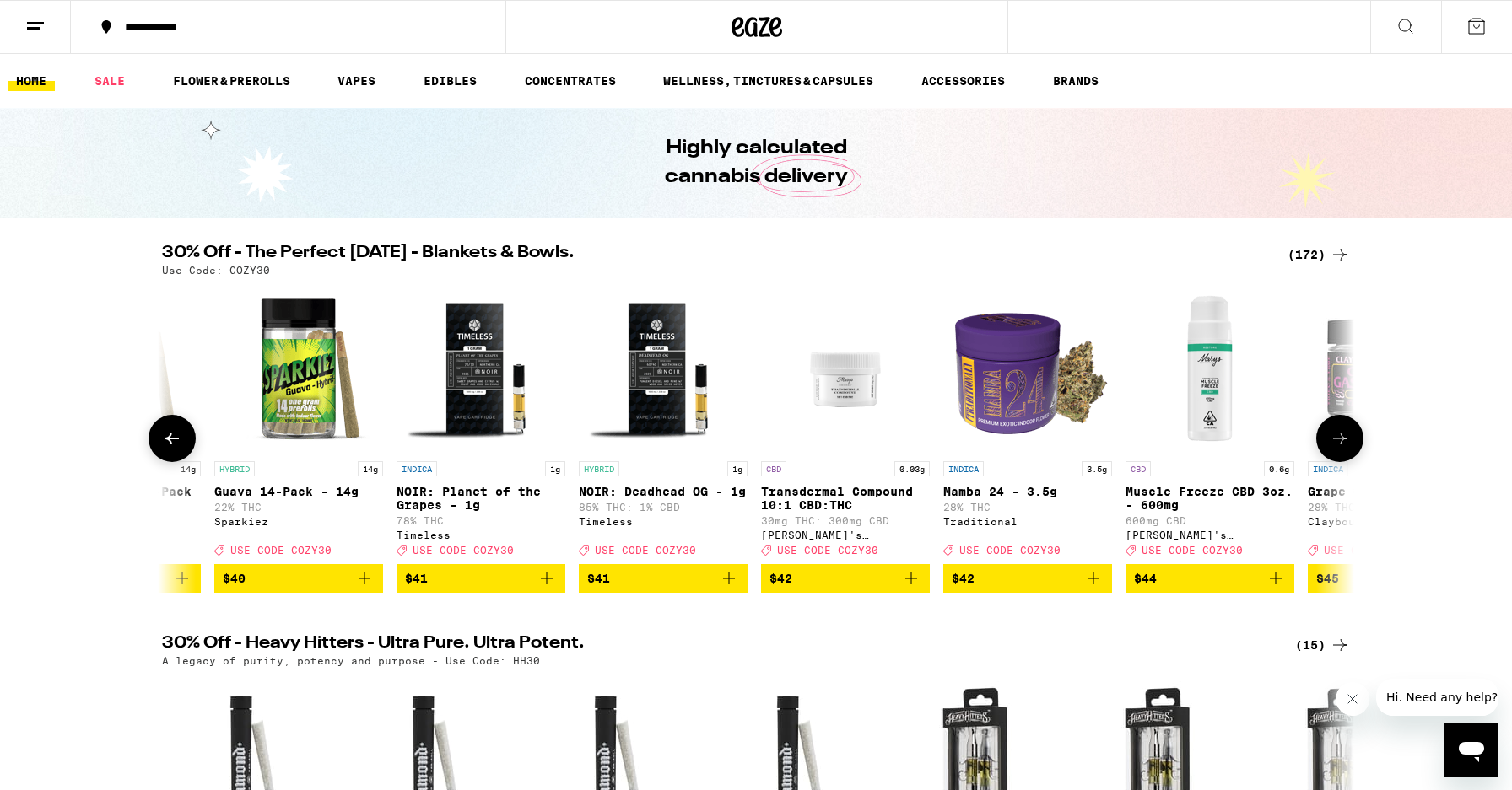
click at [1348, 443] on icon at bounding box center [1340, 439] width 21 height 21
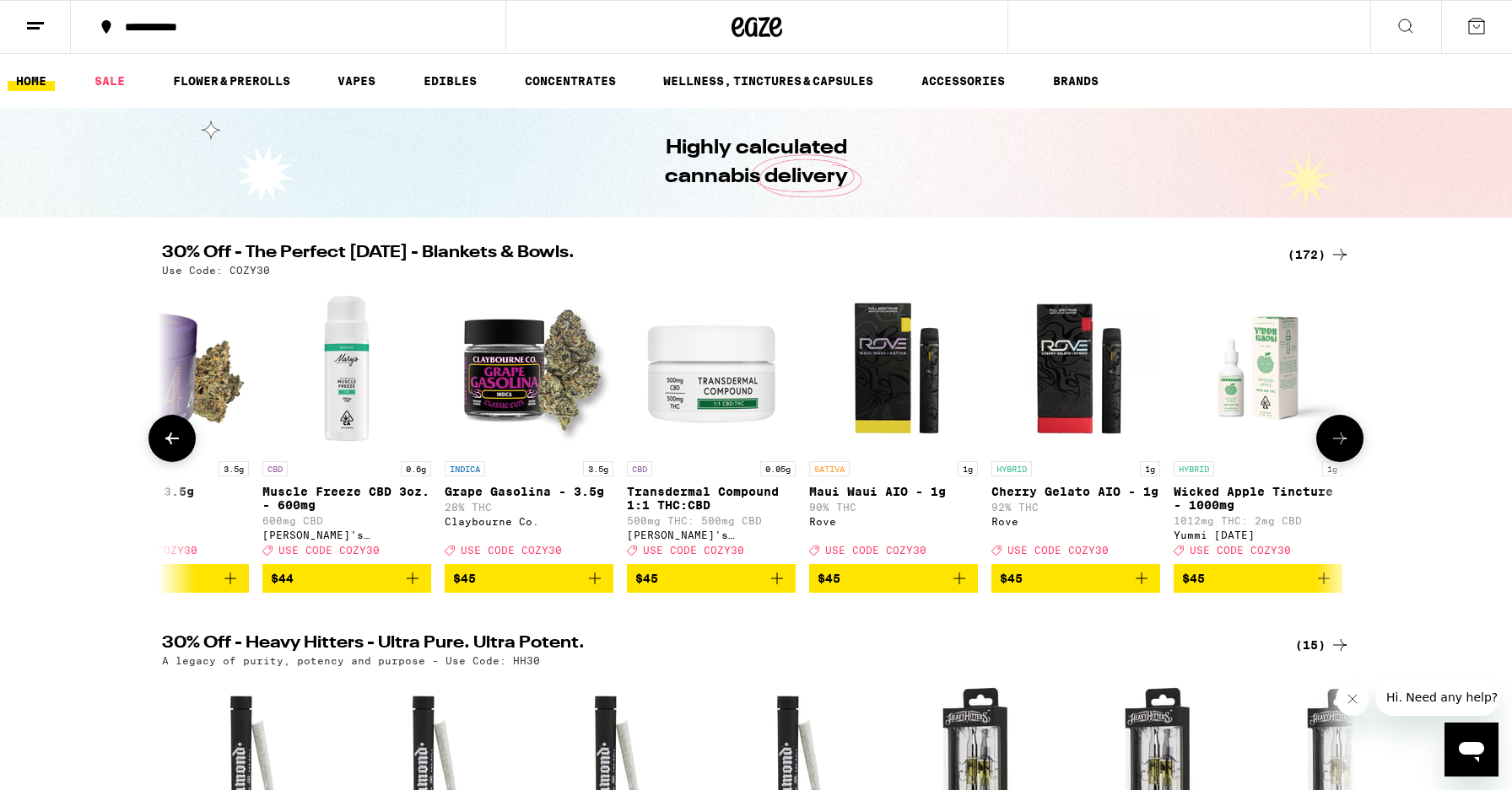
scroll to position [0, 24092]
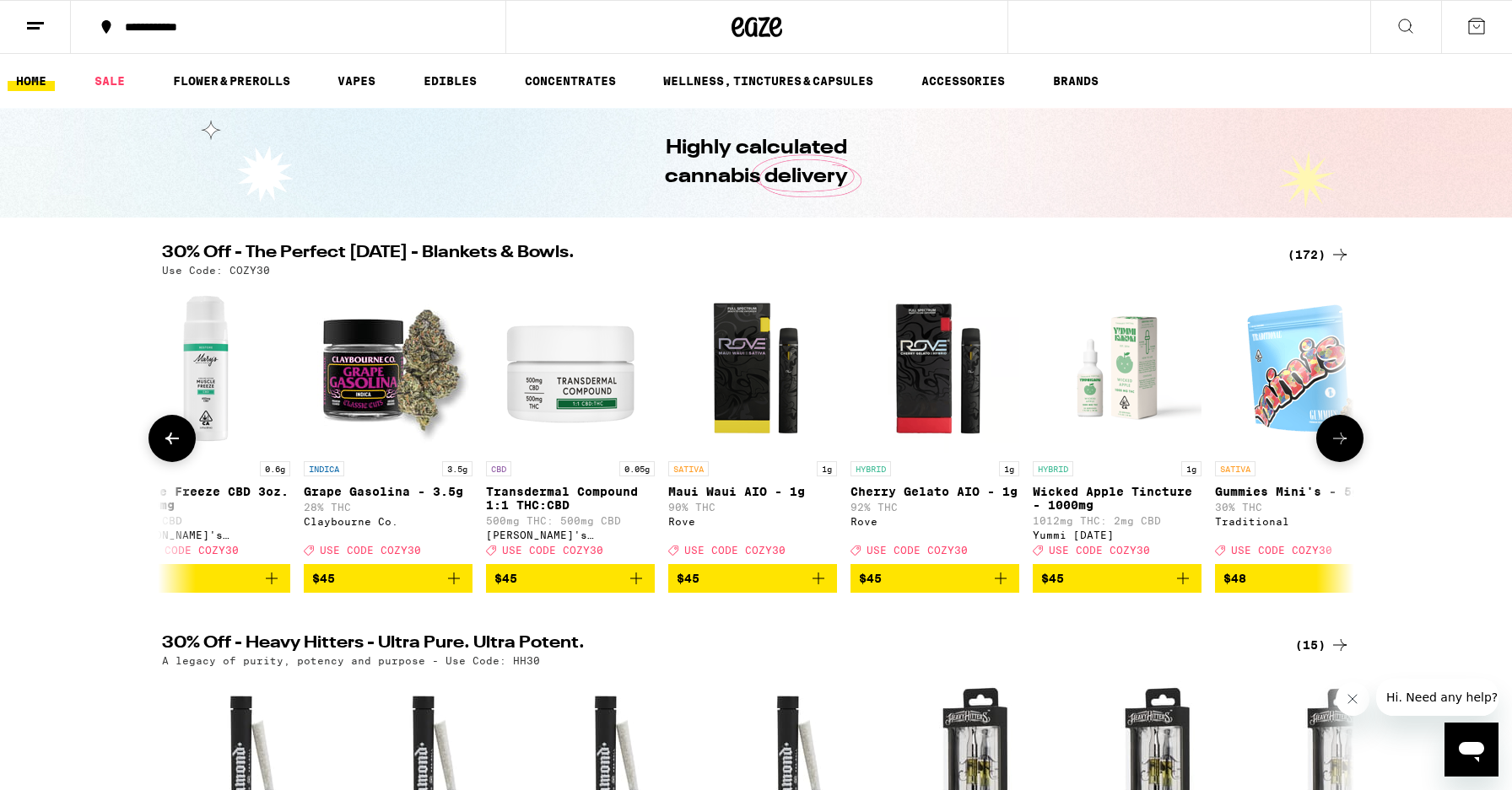
click at [1348, 443] on icon at bounding box center [1340, 439] width 21 height 21
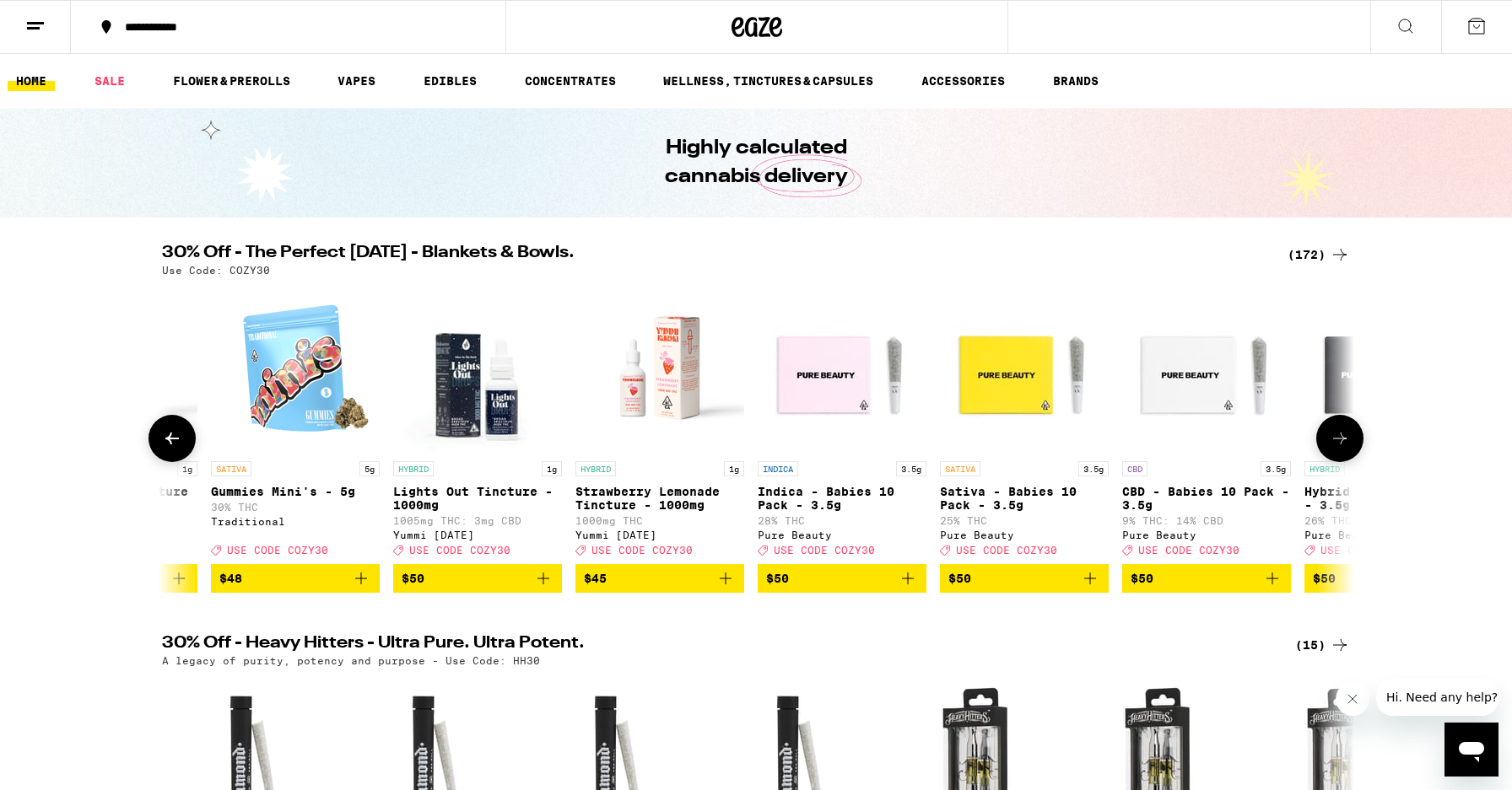
click at [1348, 443] on icon at bounding box center [1340, 439] width 21 height 21
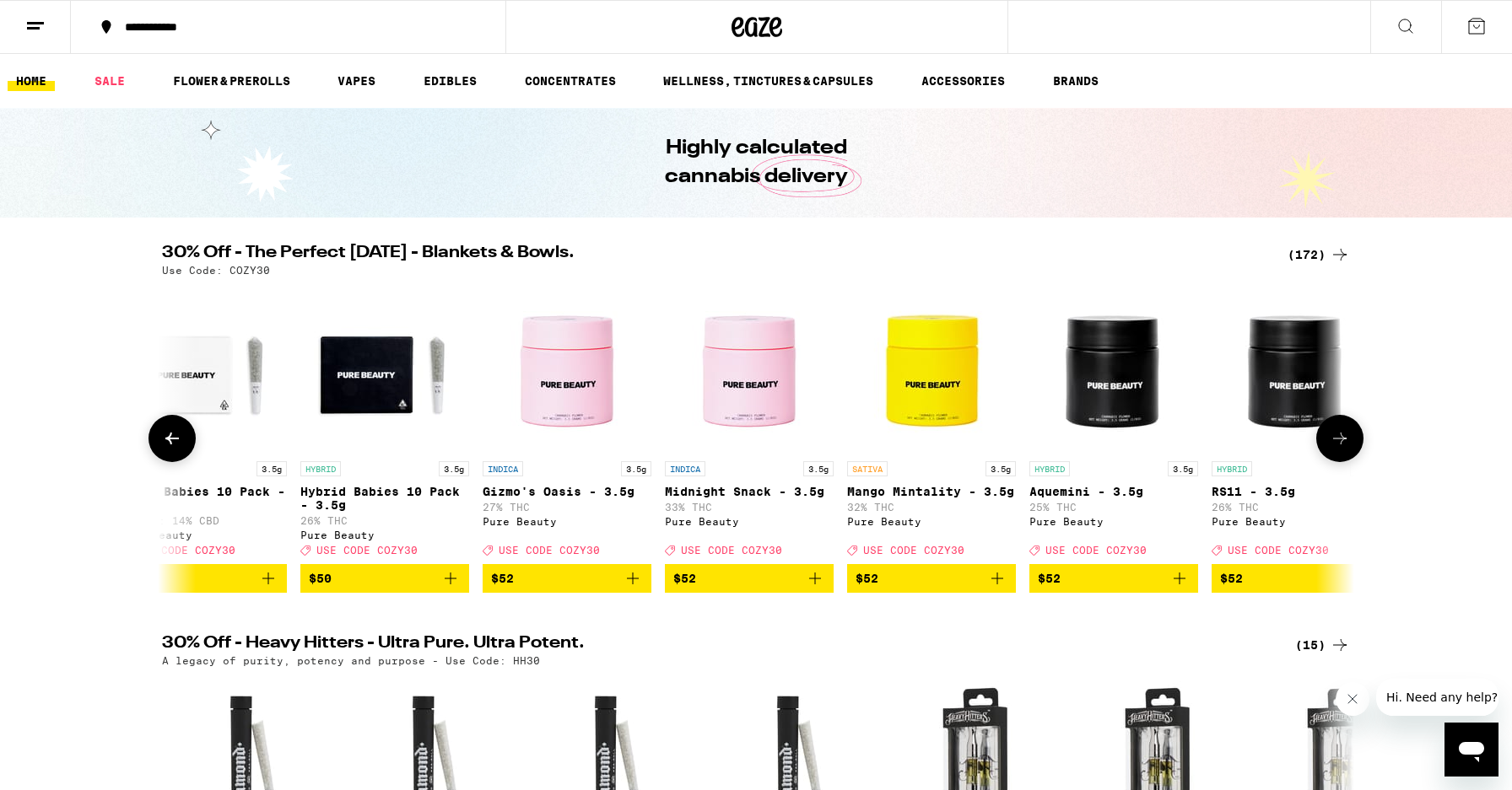
click at [1348, 443] on icon at bounding box center [1340, 439] width 21 height 21
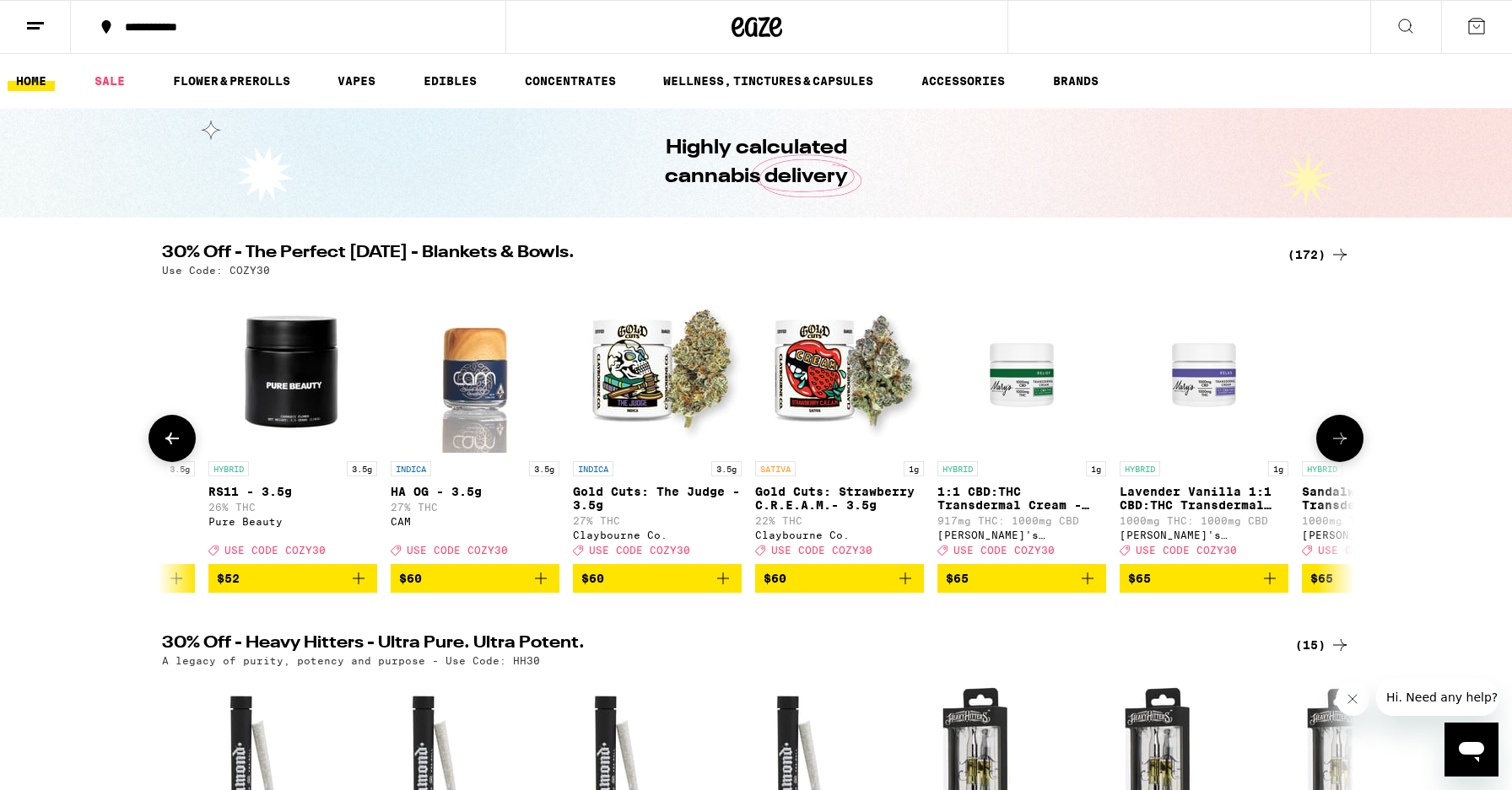
scroll to position [0, 27103]
click at [1348, 443] on icon at bounding box center [1340, 439] width 21 height 21
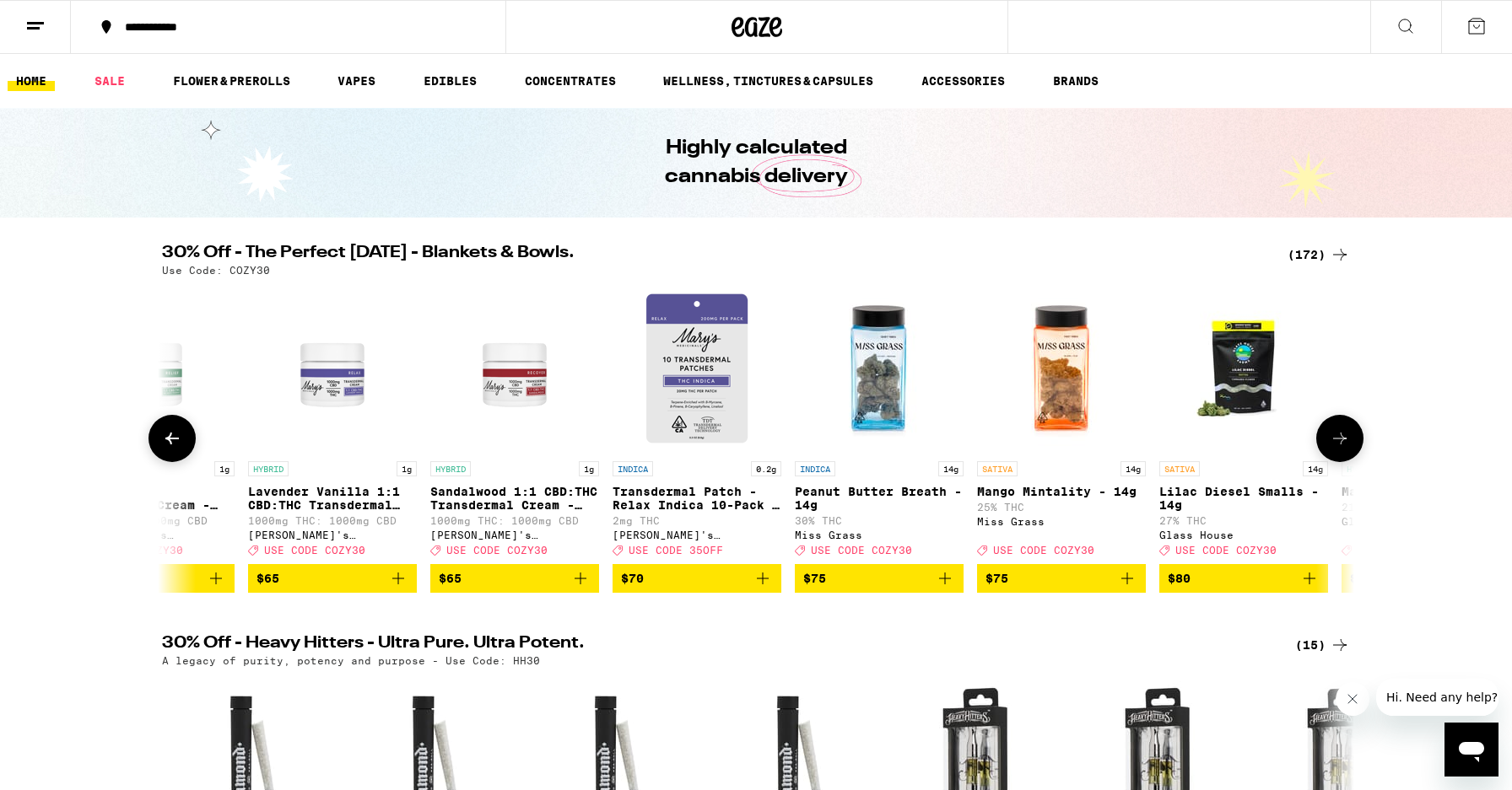
scroll to position [0, 28108]
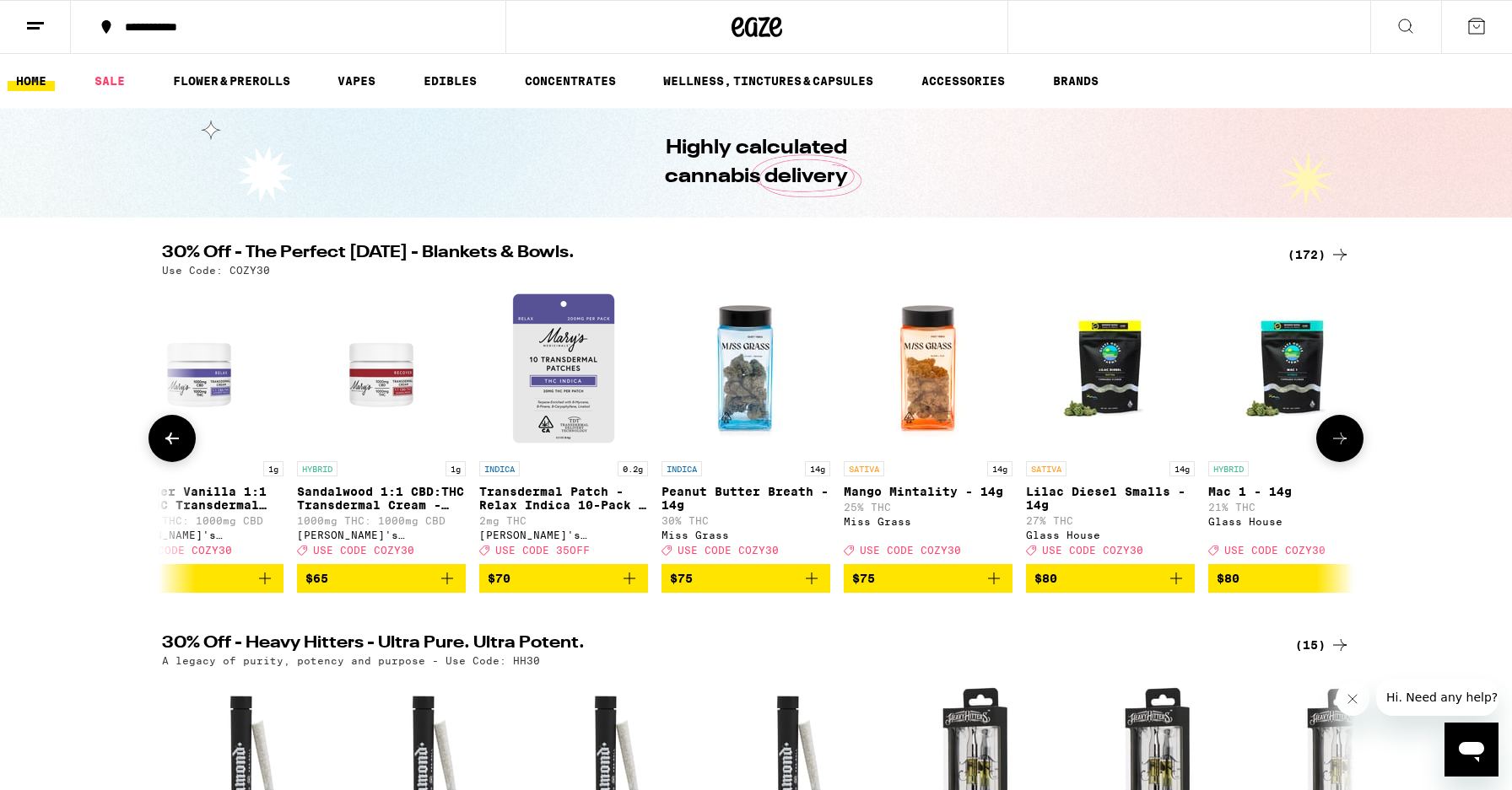
click at [1348, 443] on icon at bounding box center [1340, 439] width 21 height 21
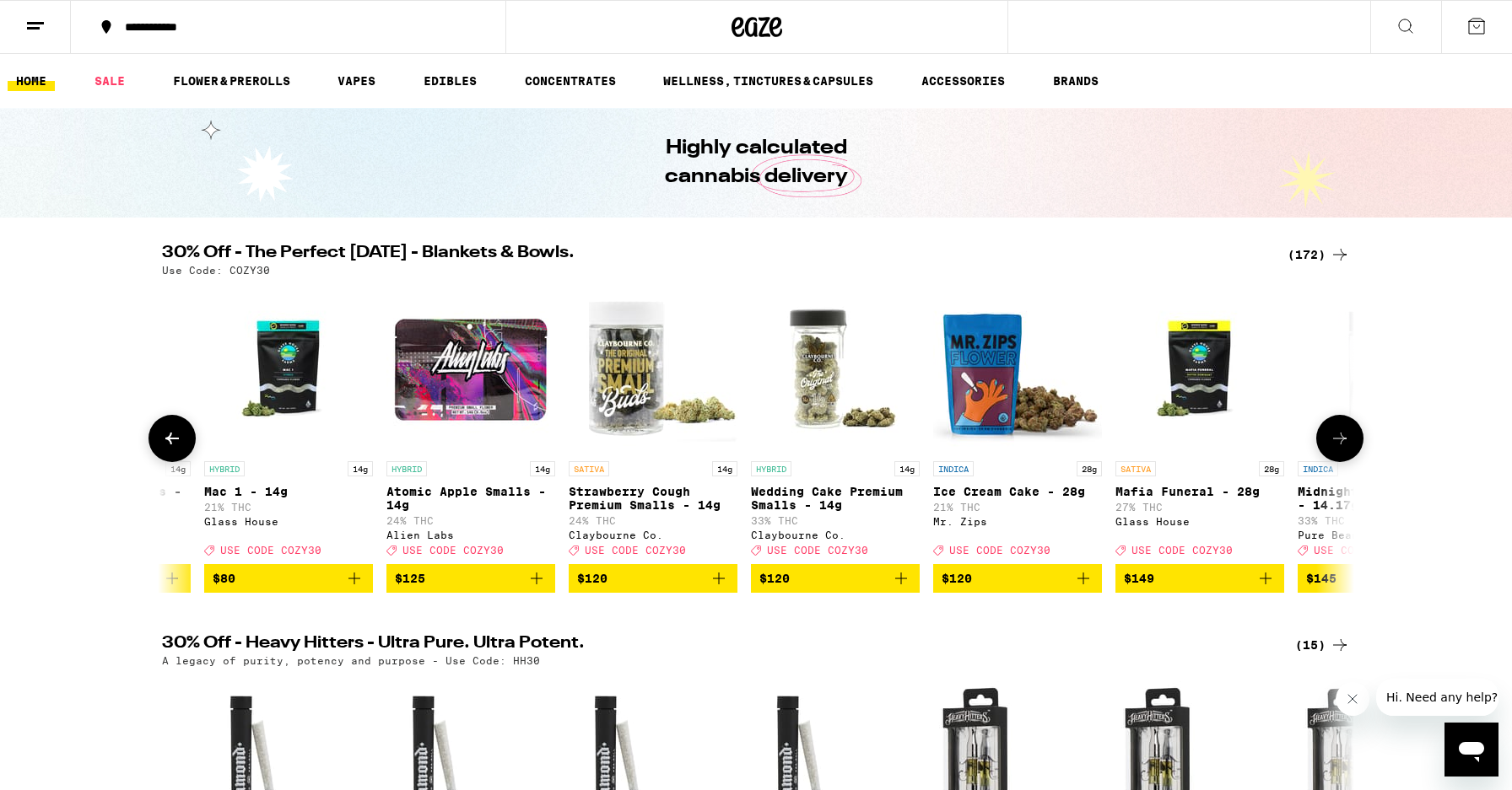
click at [1348, 443] on icon at bounding box center [1340, 439] width 21 height 21
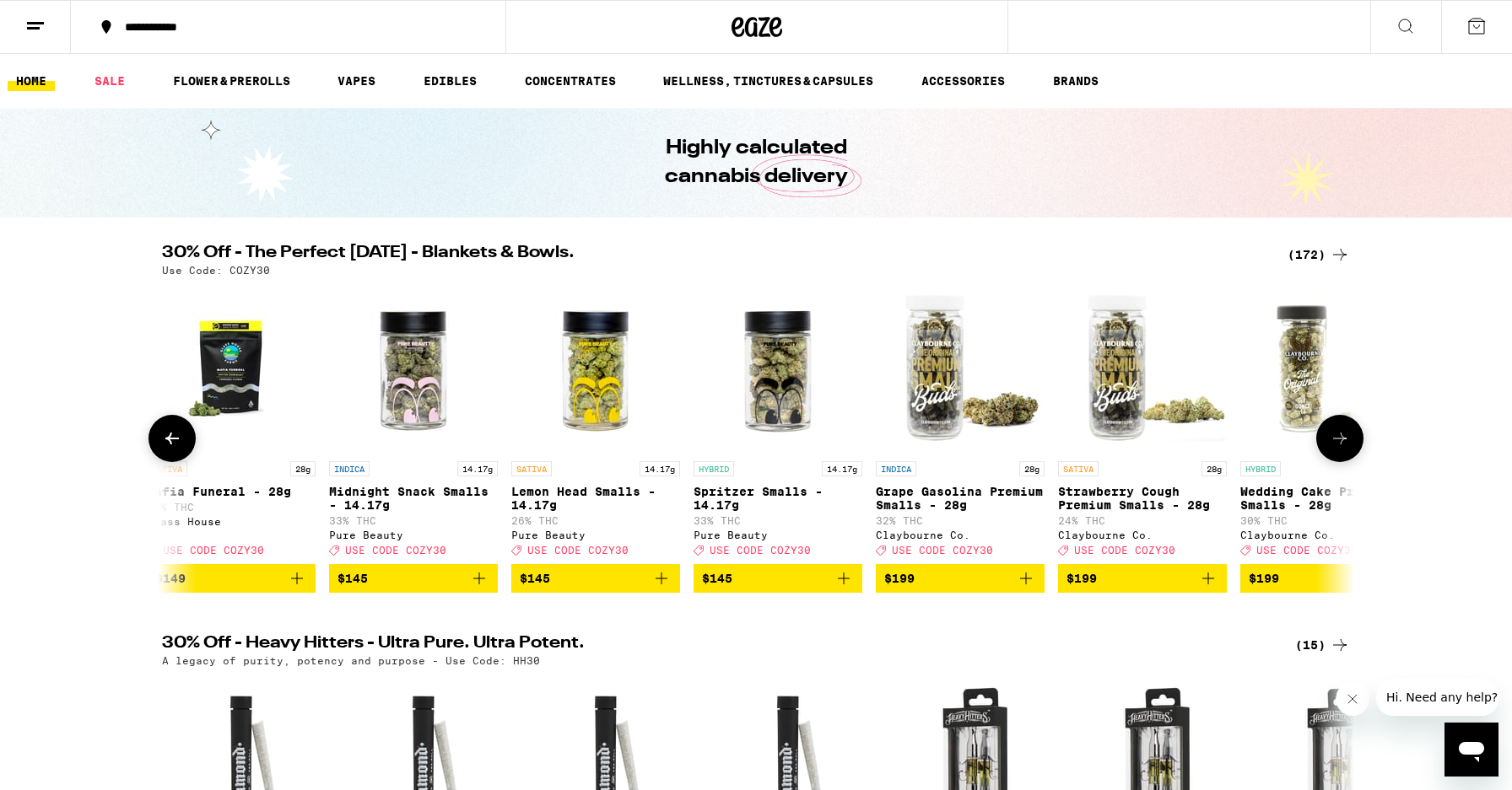
scroll to position [0, 30115]
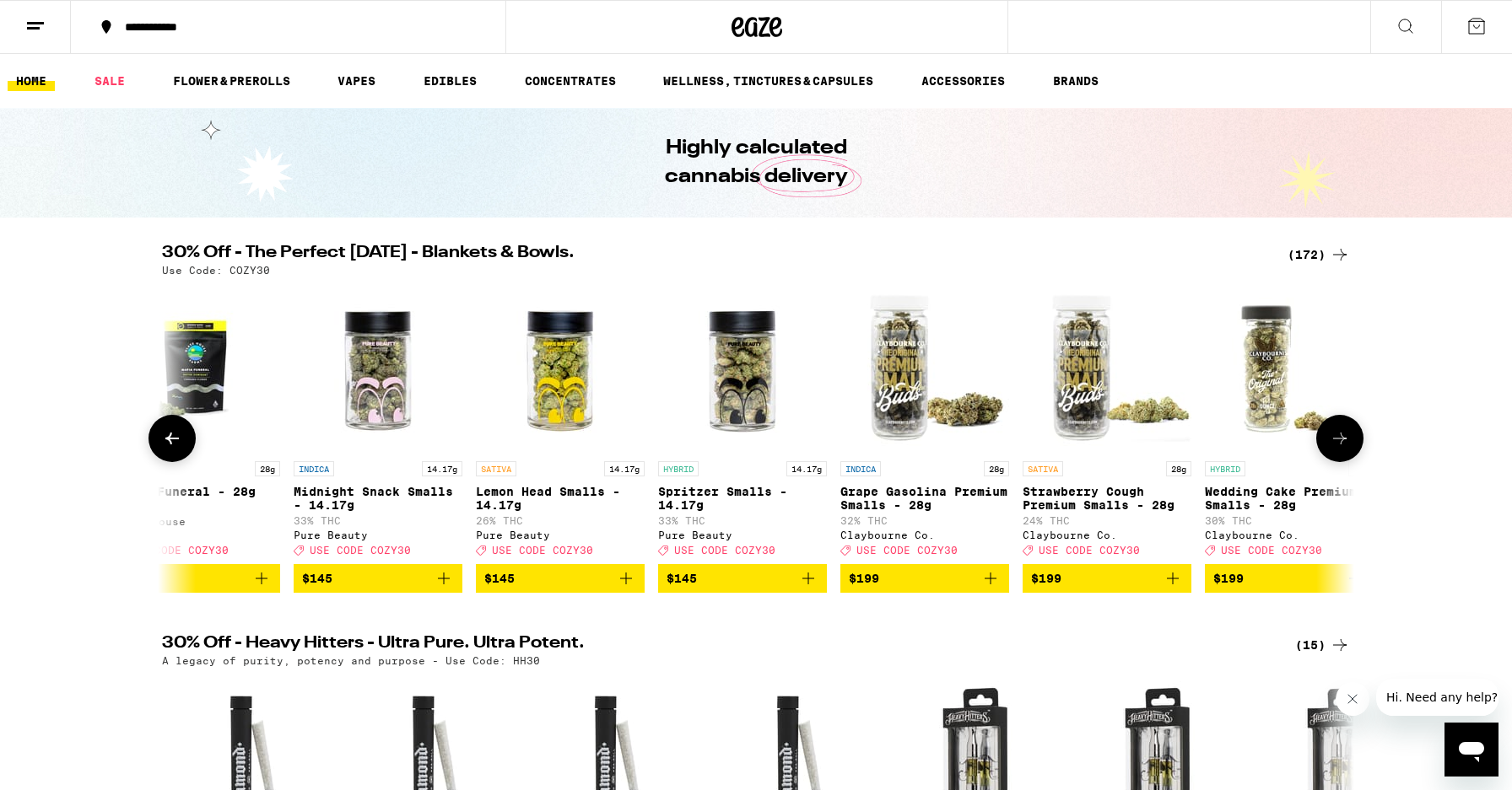
click at [1348, 443] on icon at bounding box center [1340, 439] width 21 height 21
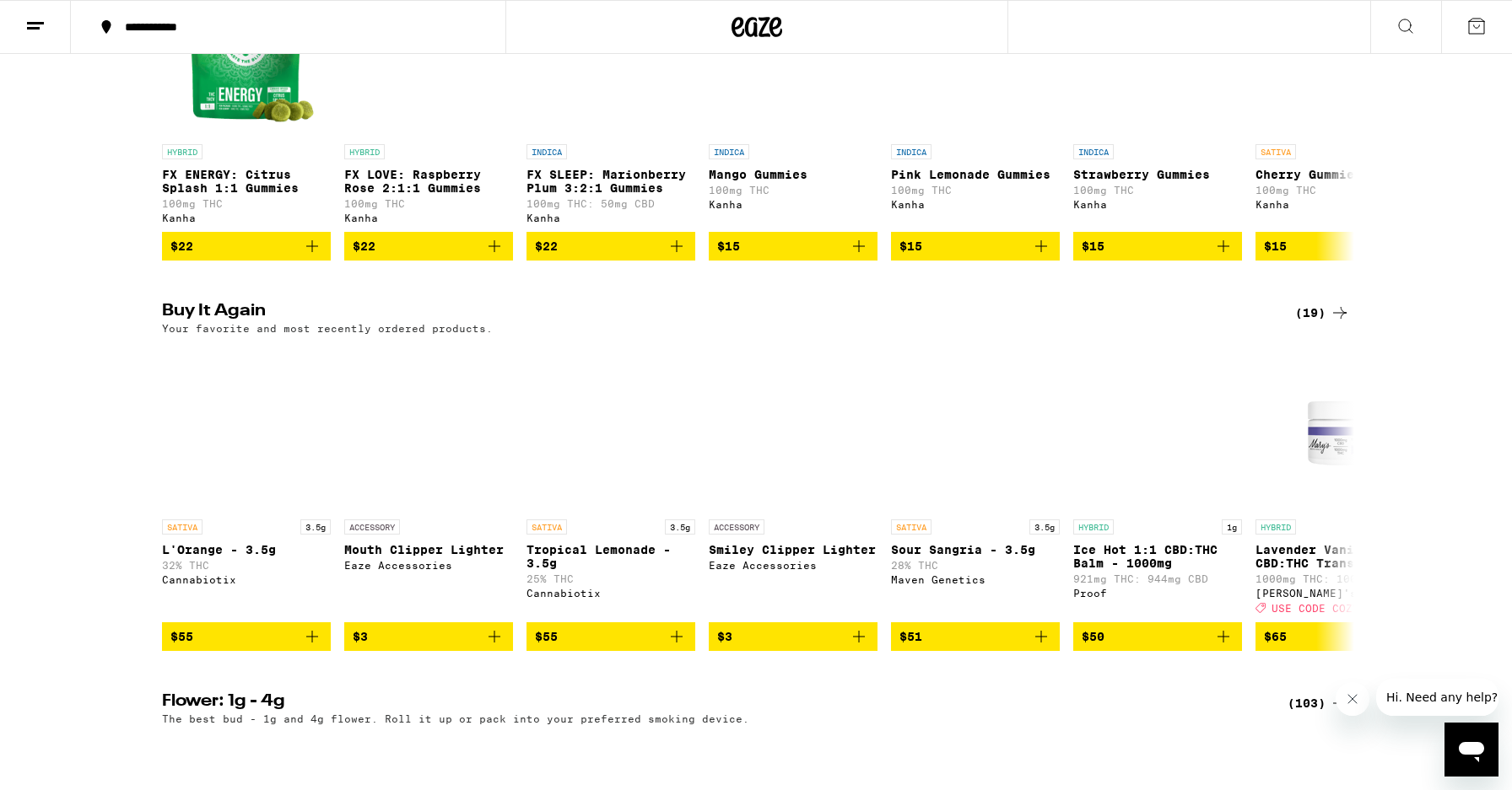
scroll to position [1208, 0]
